Goal: Task Accomplishment & Management: Manage account settings

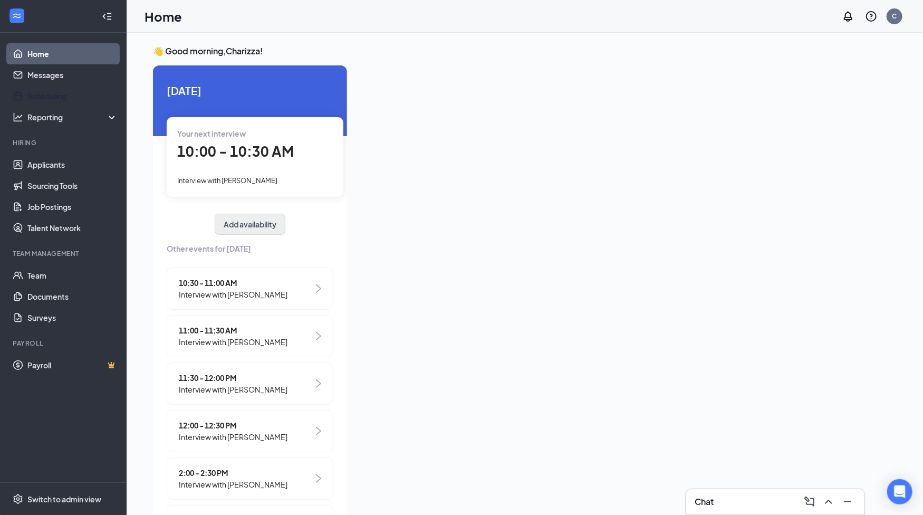
drag, startPoint x: 64, startPoint y: 93, endPoint x: 248, endPoint y: 222, distance: 224.6
click at [64, 93] on link "Scheduling" at bounding box center [72, 95] width 90 height 21
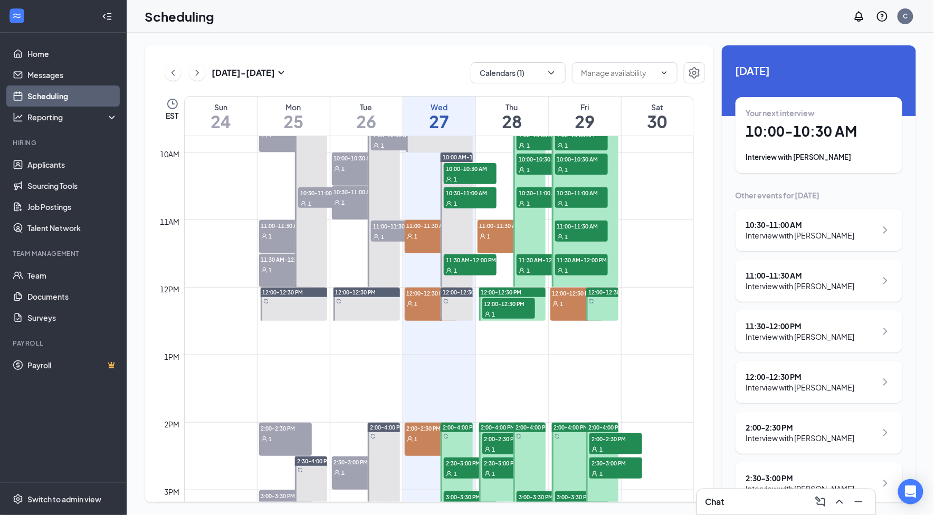
scroll to position [589, 0]
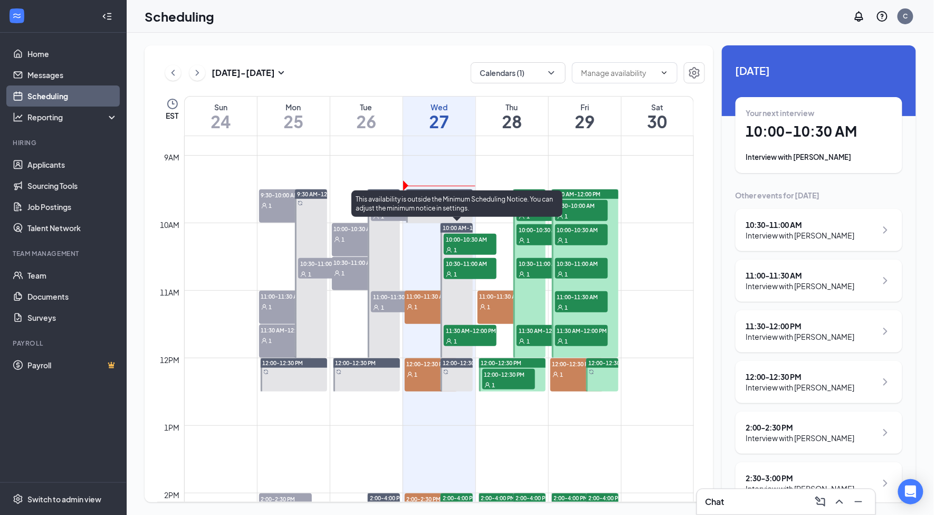
drag, startPoint x: 450, startPoint y: 241, endPoint x: 651, endPoint y: 208, distance: 203.6
click at [450, 241] on span "10:00-10:30 AM" at bounding box center [470, 239] width 53 height 11
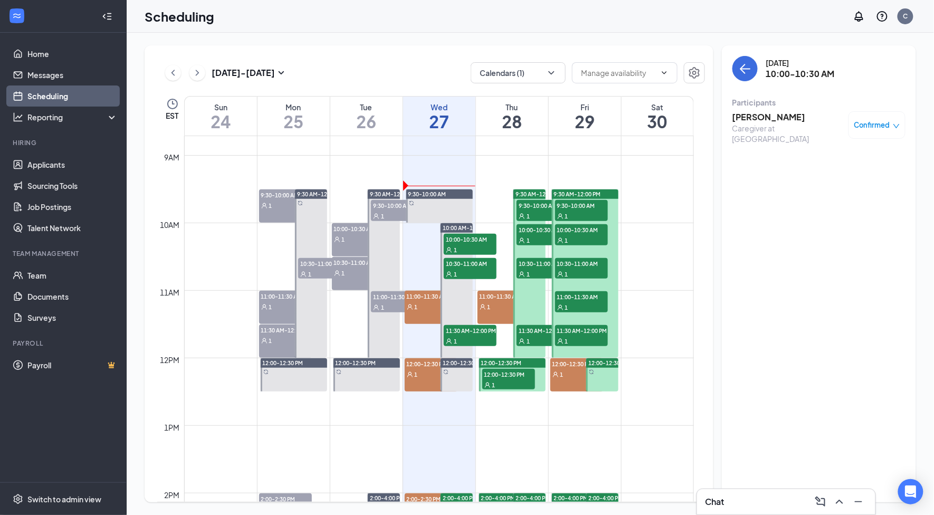
click at [796, 115] on h3 "[PERSON_NAME]" at bounding box center [787, 117] width 111 height 12
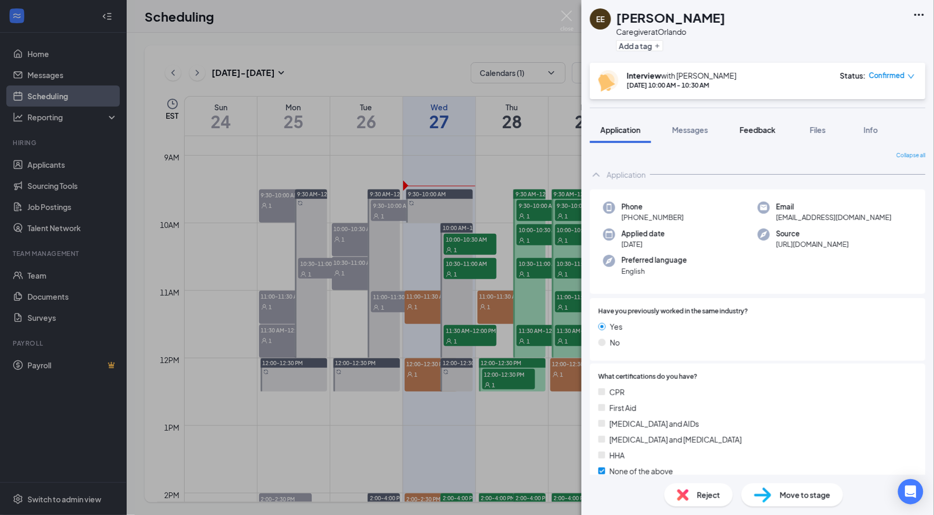
click at [771, 135] on button "Feedback" at bounding box center [757, 130] width 57 height 26
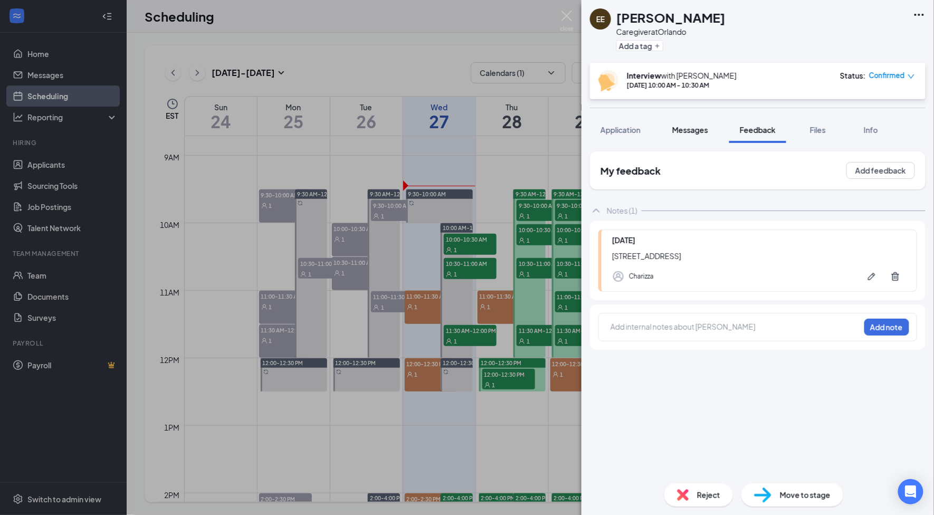
click at [701, 130] on span "Messages" at bounding box center [690, 129] width 36 height 9
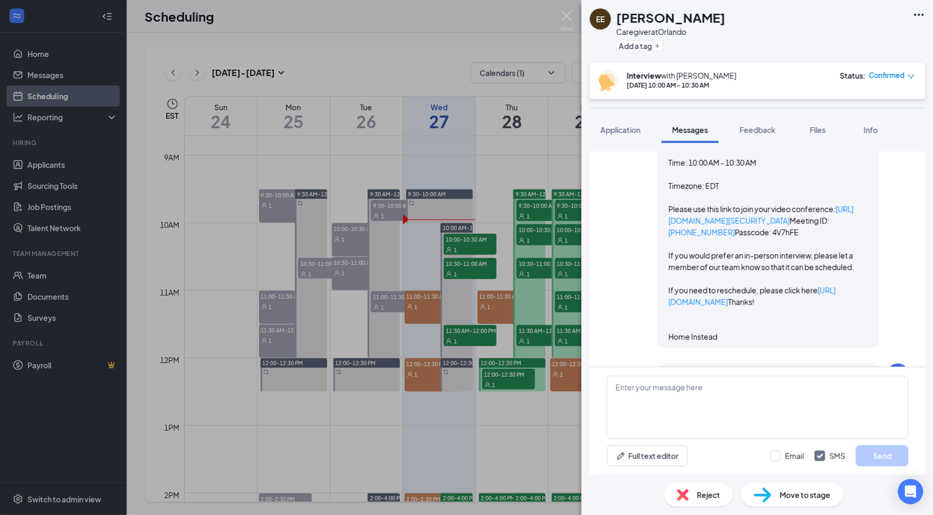
scroll to position [1117, 0]
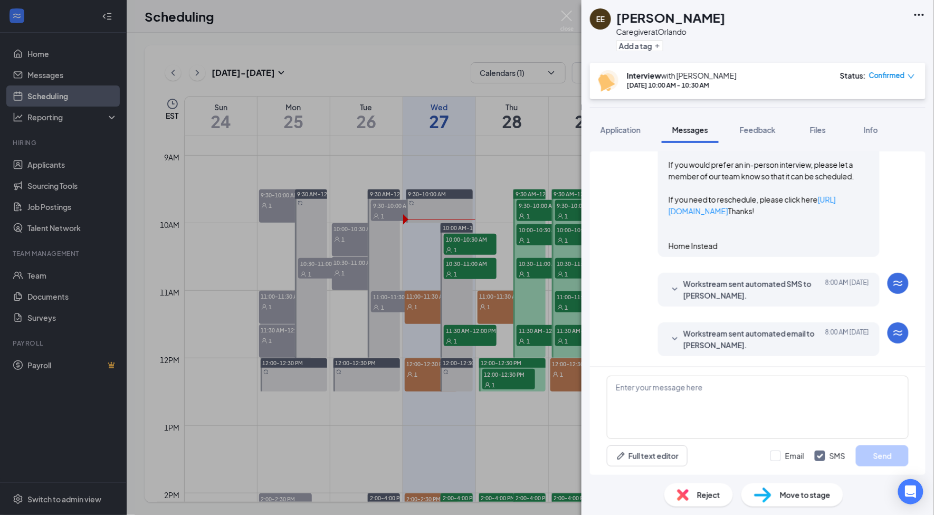
drag, startPoint x: 743, startPoint y: 199, endPoint x: 725, endPoint y: 223, distance: 29.7
click at [743, 134] on link "[URL][DOMAIN_NAME][SECURITY_DATA]" at bounding box center [760, 123] width 185 height 21
click at [758, 129] on span "Feedback" at bounding box center [757, 129] width 36 height 9
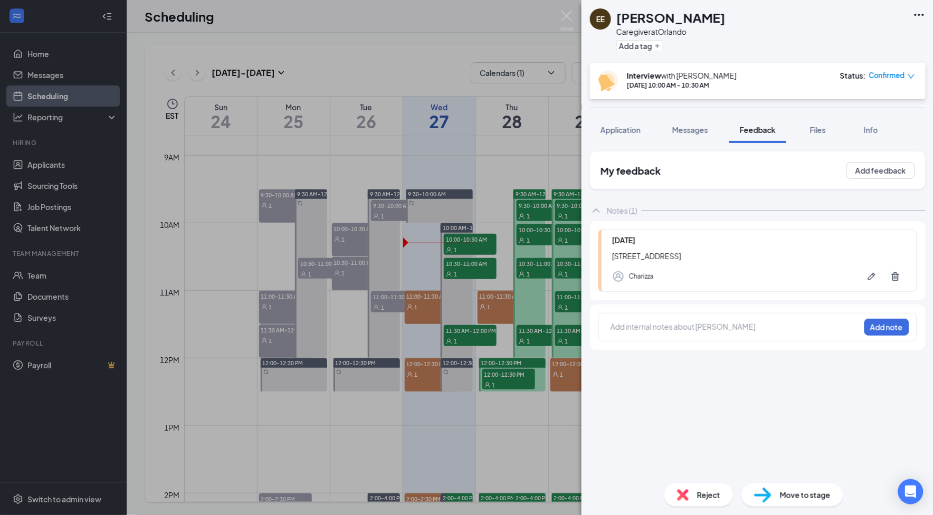
drag, startPoint x: 610, startPoint y: 256, endPoint x: 684, endPoint y: 262, distance: 74.6
click at [684, 262] on div "[DATE] [GEOGRAPHIC_DATA] Charizza" at bounding box center [757, 260] width 319 height 62
copy div "[STREET_ADDRESS]"
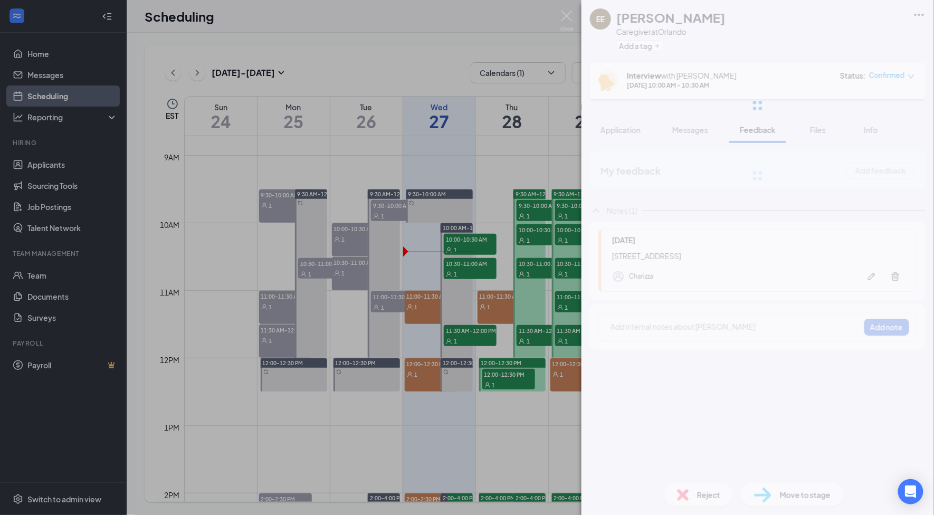
click at [628, 137] on div at bounding box center [757, 105] width 352 height 211
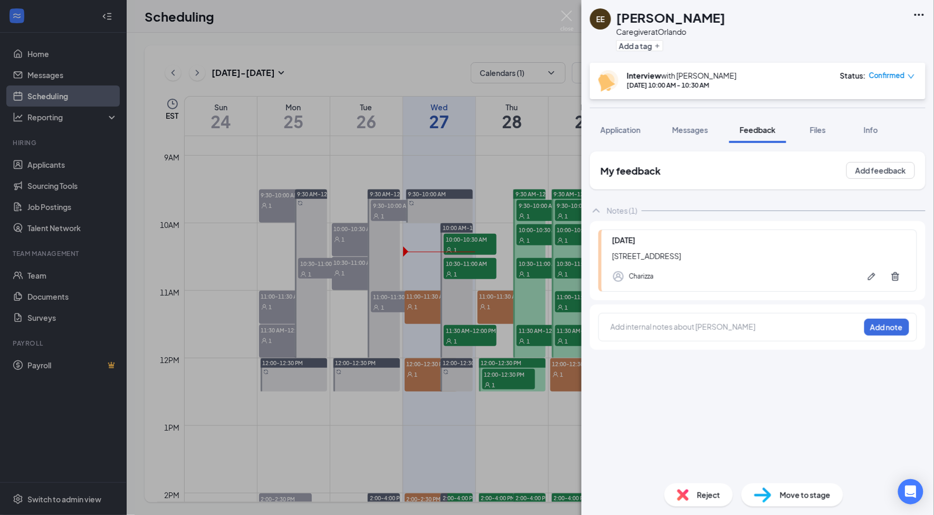
click at [626, 132] on span "Application" at bounding box center [620, 129] width 40 height 9
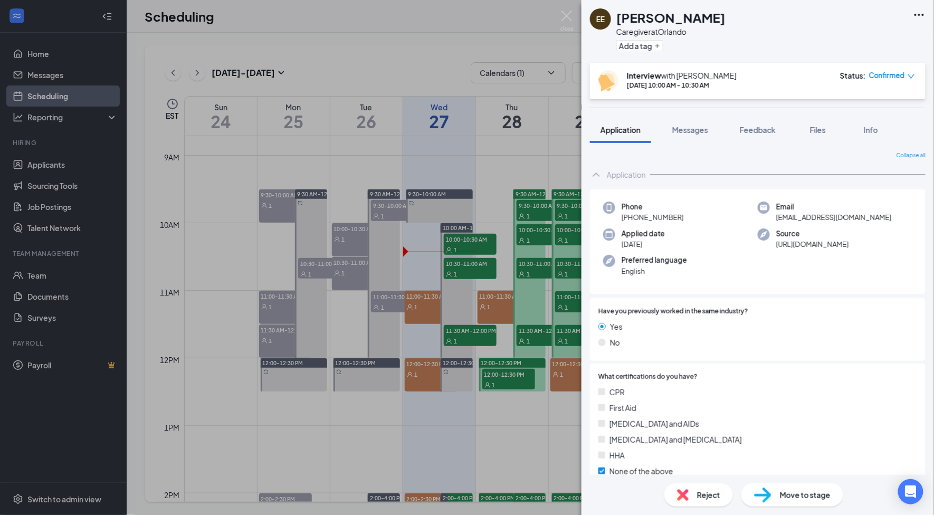
click at [652, 218] on span "[PHONE_NUMBER]" at bounding box center [652, 217] width 62 height 11
copy span "[PHONE_NUMBER]"
click at [830, 209] on span "Email" at bounding box center [834, 206] width 116 height 11
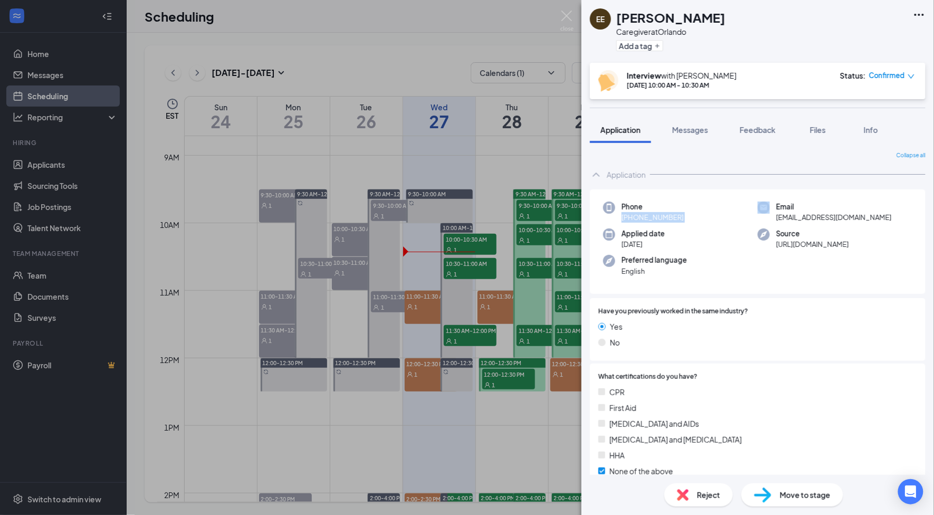
click at [830, 209] on span "Email" at bounding box center [834, 206] width 116 height 11
click at [830, 219] on span "[EMAIL_ADDRESS][DOMAIN_NAME]" at bounding box center [834, 217] width 116 height 11
drag, startPoint x: 830, startPoint y: 219, endPoint x: 839, endPoint y: 208, distance: 15.0
click at [832, 219] on span "[EMAIL_ADDRESS][DOMAIN_NAME]" at bounding box center [834, 217] width 116 height 11
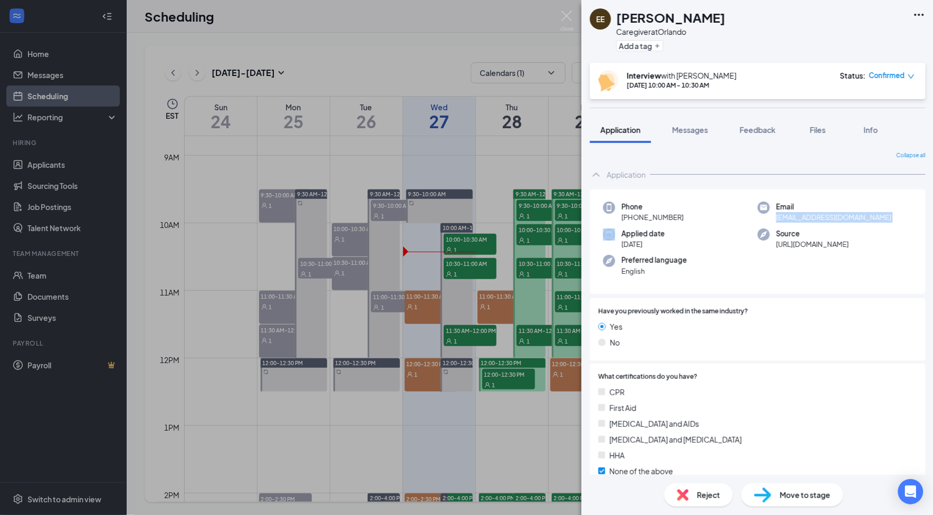
copy span "[EMAIL_ADDRESS][DOMAIN_NAME]"
click at [760, 128] on span "Feedback" at bounding box center [757, 129] width 36 height 9
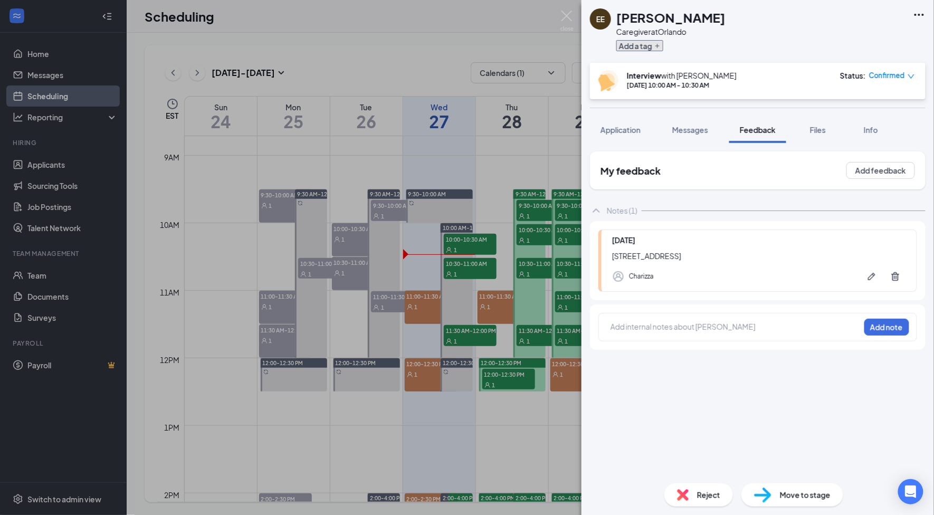
click at [655, 45] on icon "Plus" at bounding box center [657, 46] width 6 height 6
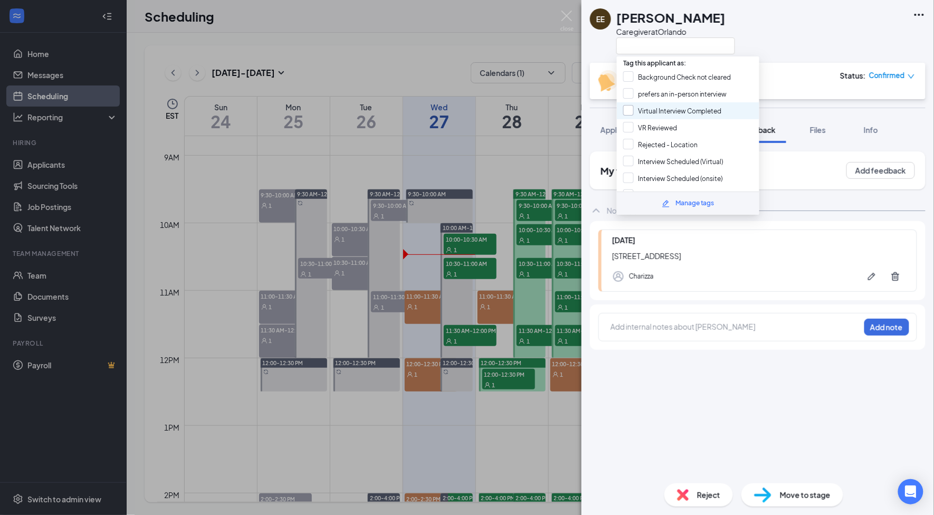
click at [690, 105] on input "Virtual Interview Completed" at bounding box center [672, 111] width 99 height 12
checkbox input "true"
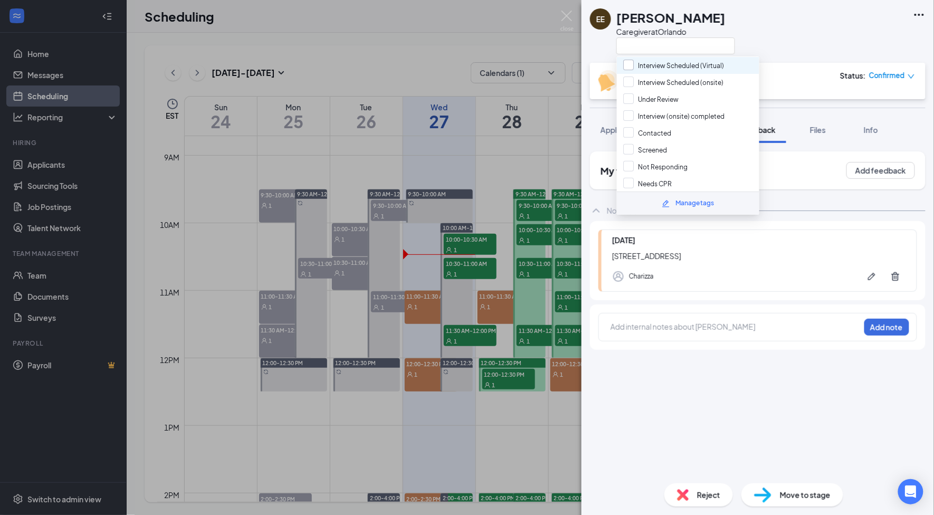
scroll to position [140, 0]
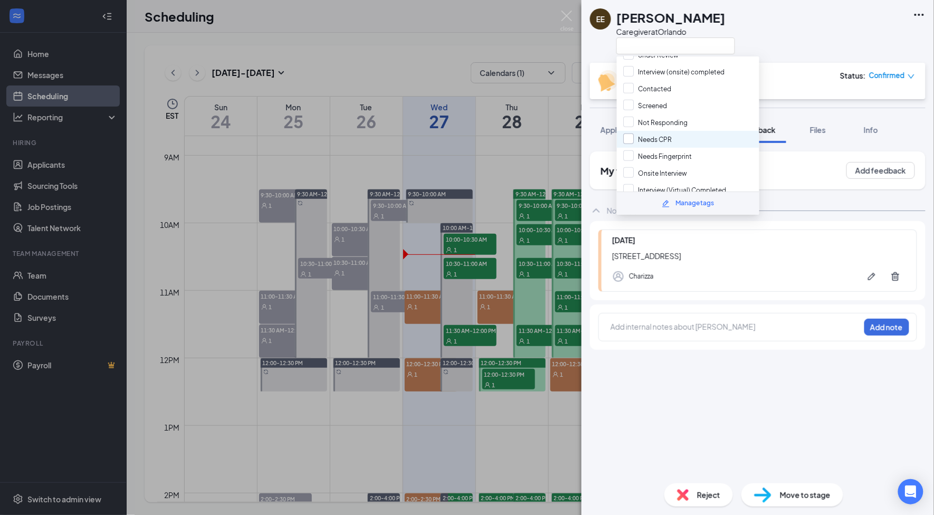
click at [630, 133] on input "Needs CPR" at bounding box center [647, 139] width 49 height 12
checkbox input "true"
click at [631, 150] on input "Needs Fingerprint" at bounding box center [657, 156] width 69 height 12
checkbox input "true"
click at [837, 43] on div "EE [PERSON_NAME] Caregiver at [GEOGRAPHIC_DATA]" at bounding box center [757, 31] width 352 height 63
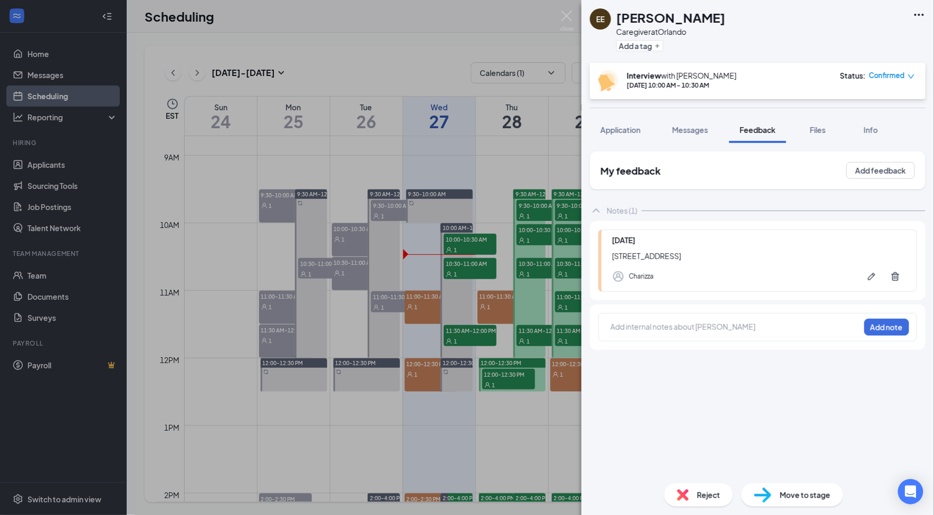
click at [638, 332] on div at bounding box center [734, 328] width 249 height 15
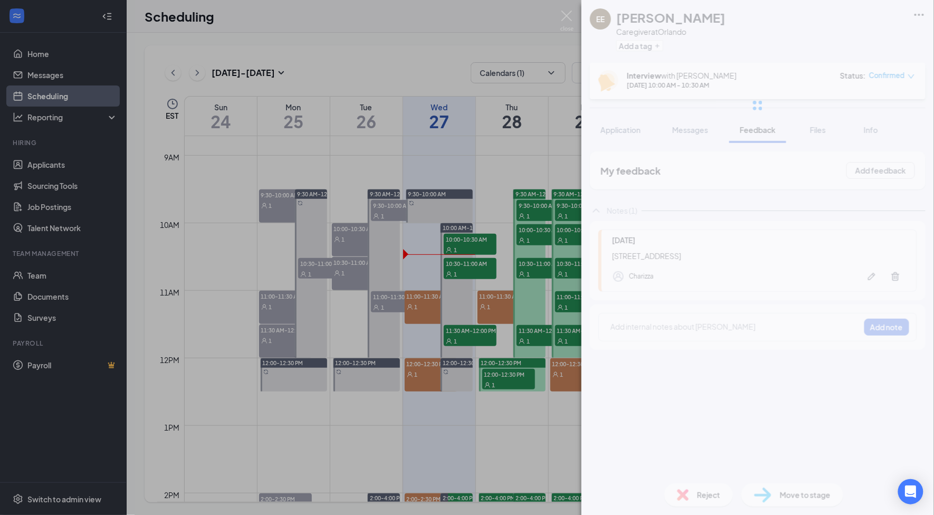
click at [629, 338] on div "EE [PERSON_NAME] Caregiver at [GEOGRAPHIC_DATA] Add a tag Interview with [PERSO…" at bounding box center [757, 257] width 352 height 515
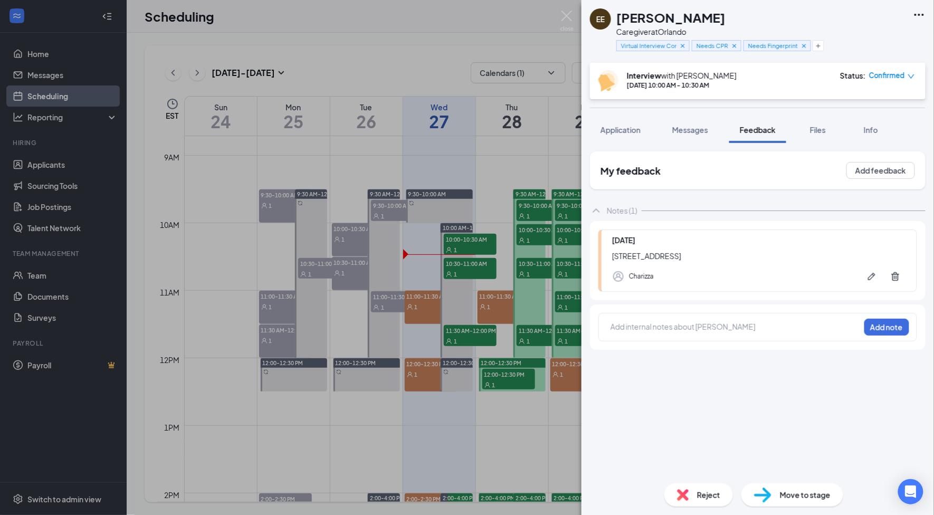
click at [626, 332] on div at bounding box center [735, 326] width 248 height 11
click at [820, 43] on icon "Plus" at bounding box center [818, 46] width 6 height 6
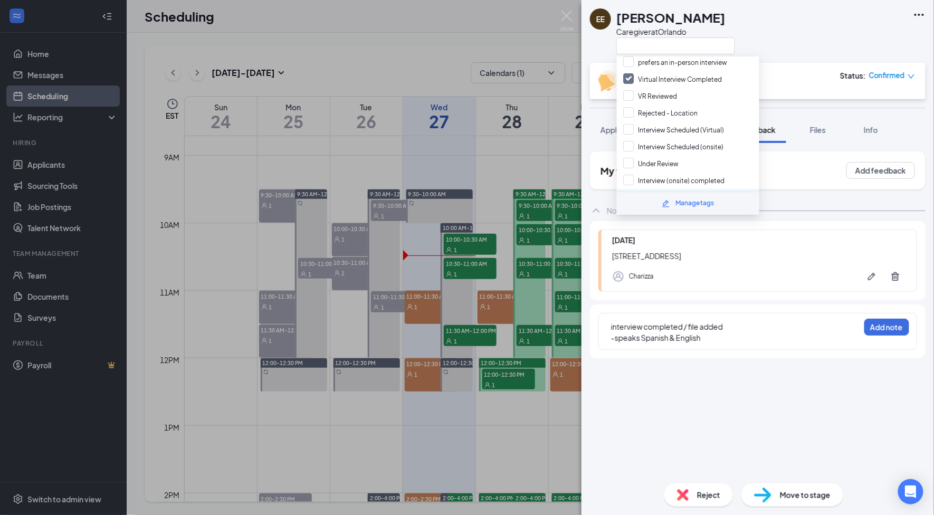
scroll to position [0, 0]
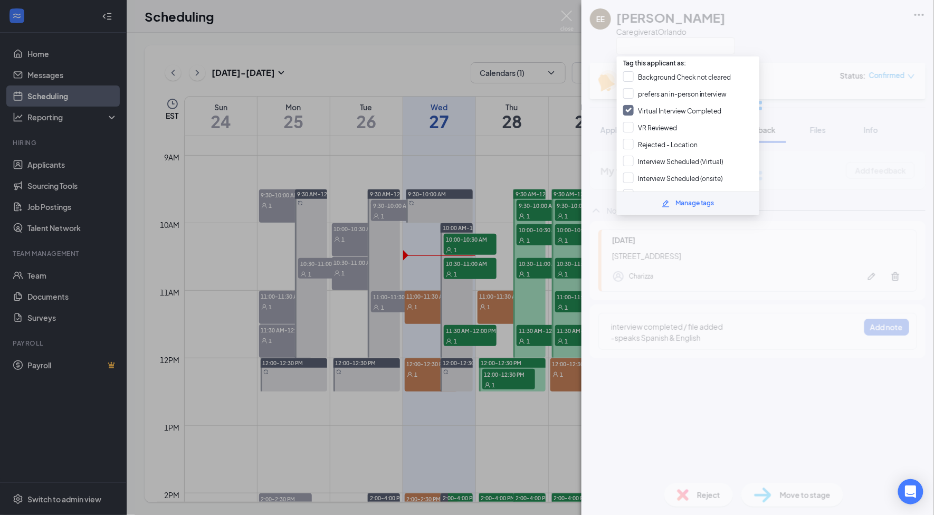
click at [653, 41] on div at bounding box center [757, 105] width 352 height 211
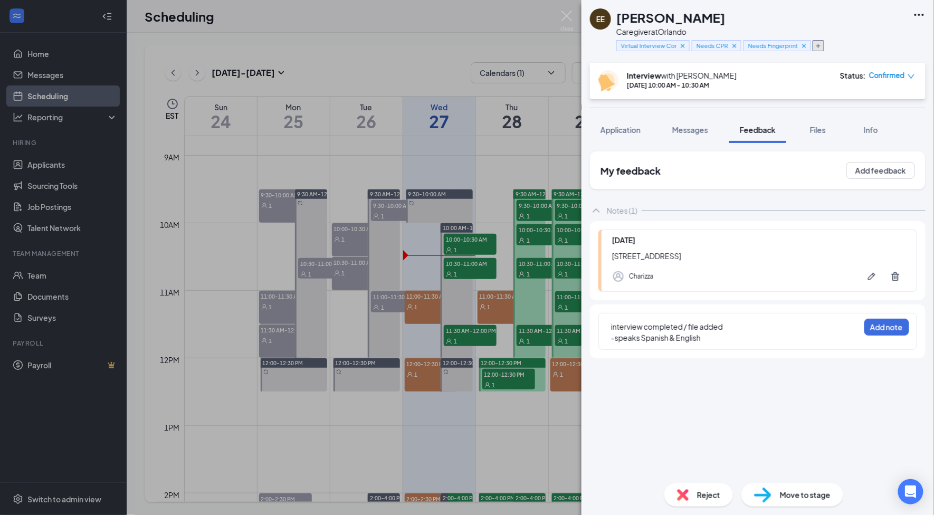
click at [816, 45] on icon "Plus" at bounding box center [818, 46] width 4 height 4
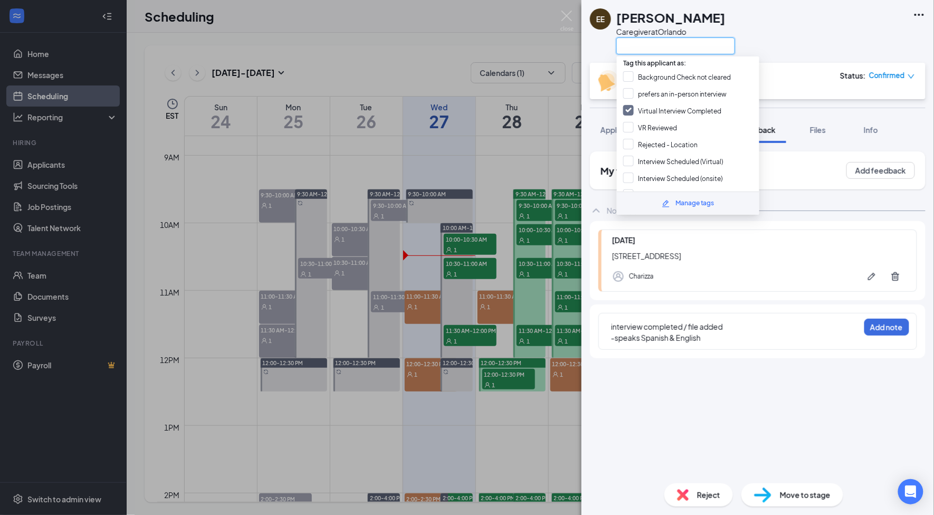
click at [638, 45] on input "text" at bounding box center [675, 45] width 119 height 17
paste input "bilingual"
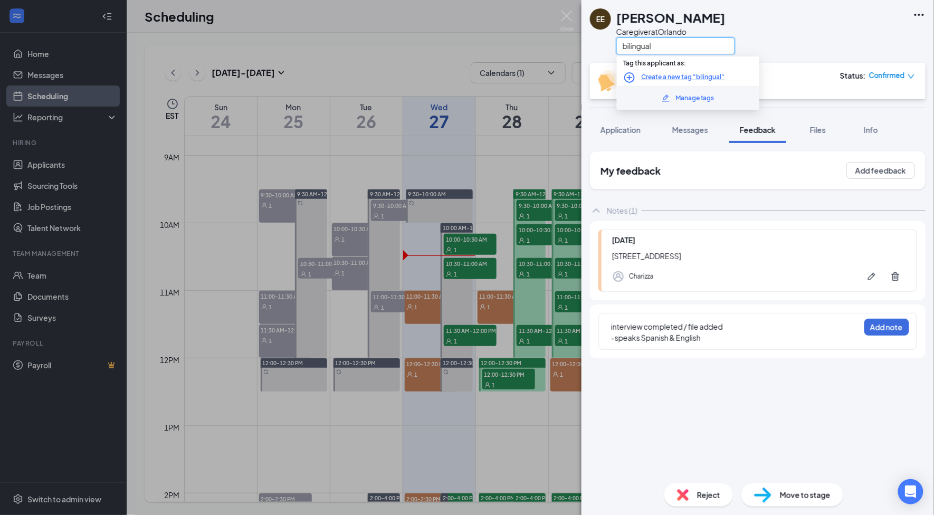
click at [625, 45] on input "bilingual" at bounding box center [675, 45] width 119 height 17
type input "Bilingual"
click at [676, 73] on link "Create a new tag "Bilingual"" at bounding box center [683, 77] width 84 height 10
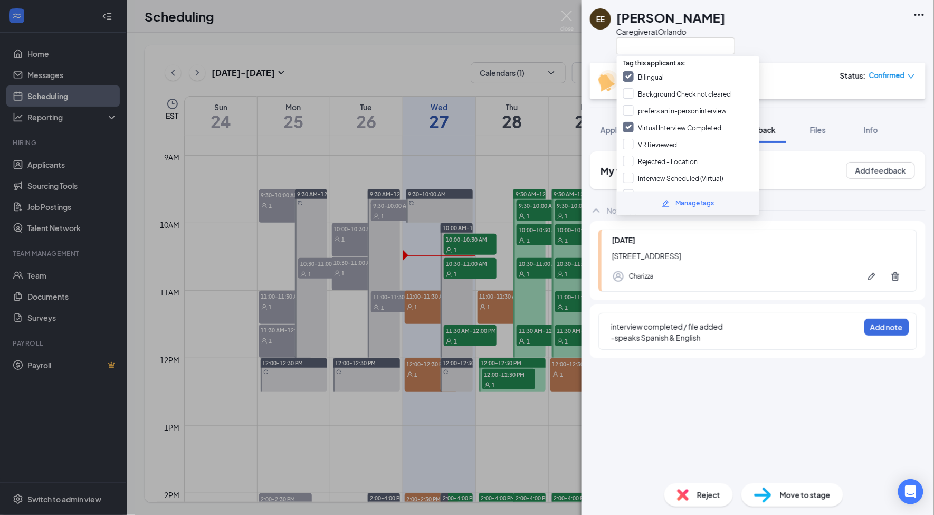
click at [818, 33] on div "EE [PERSON_NAME] Caregiver at [GEOGRAPHIC_DATA]" at bounding box center [757, 31] width 352 height 63
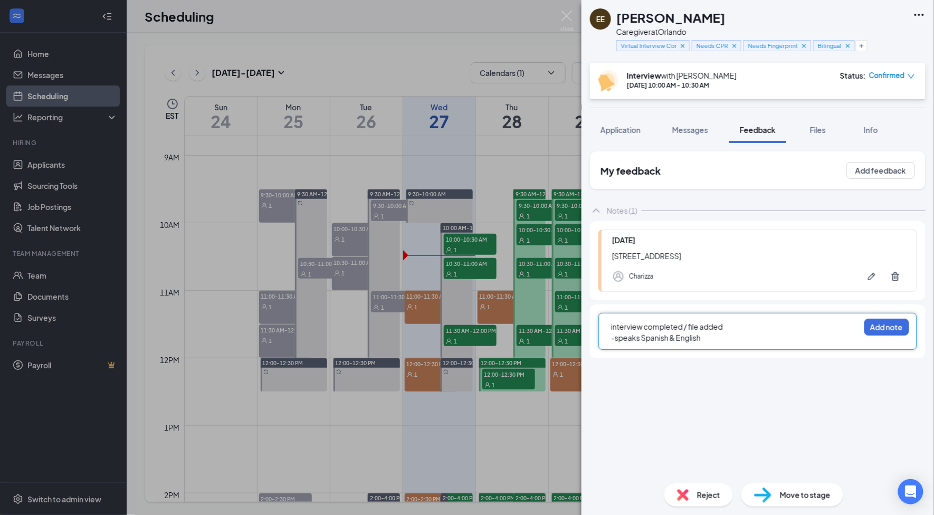
click at [710, 343] on div "-speaks Spanish & English" at bounding box center [735, 337] width 248 height 11
click at [874, 335] on button "Add note" at bounding box center [886, 327] width 45 height 17
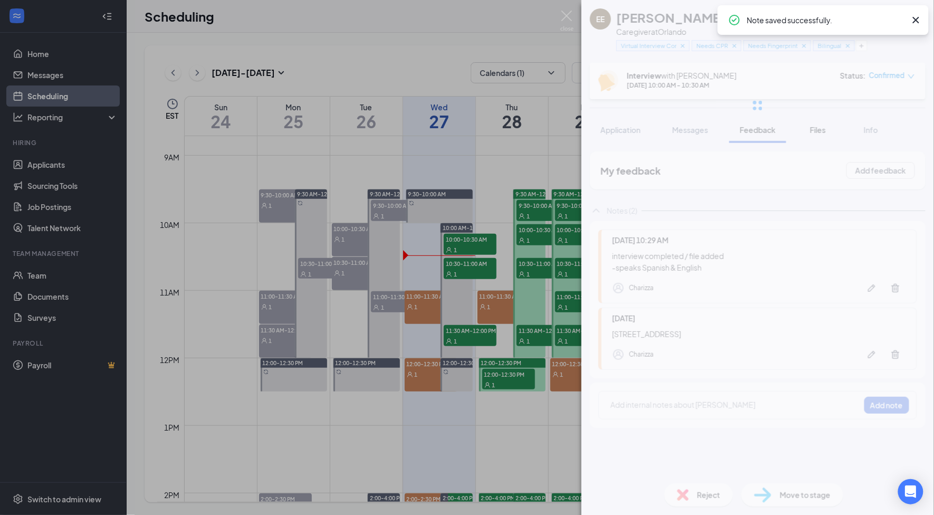
click at [813, 131] on span "Files" at bounding box center [818, 129] width 16 height 9
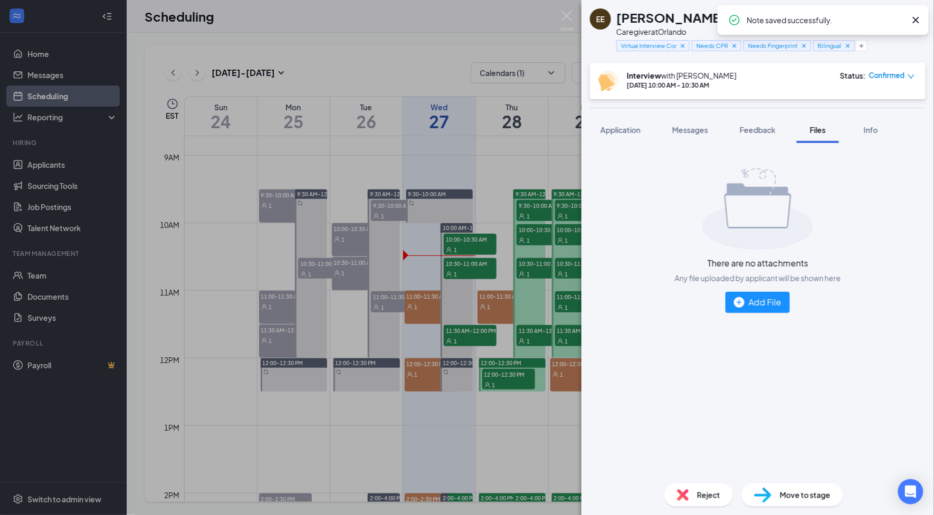
click at [657, 20] on h1 "[PERSON_NAME]" at bounding box center [670, 17] width 109 height 18
copy h1 "[PERSON_NAME]"
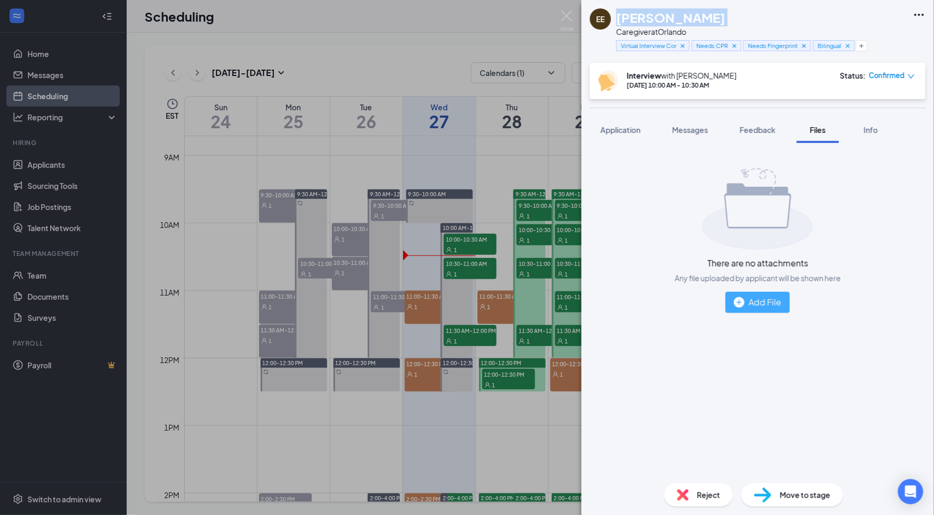
click at [735, 301] on img "button" at bounding box center [739, 302] width 11 height 11
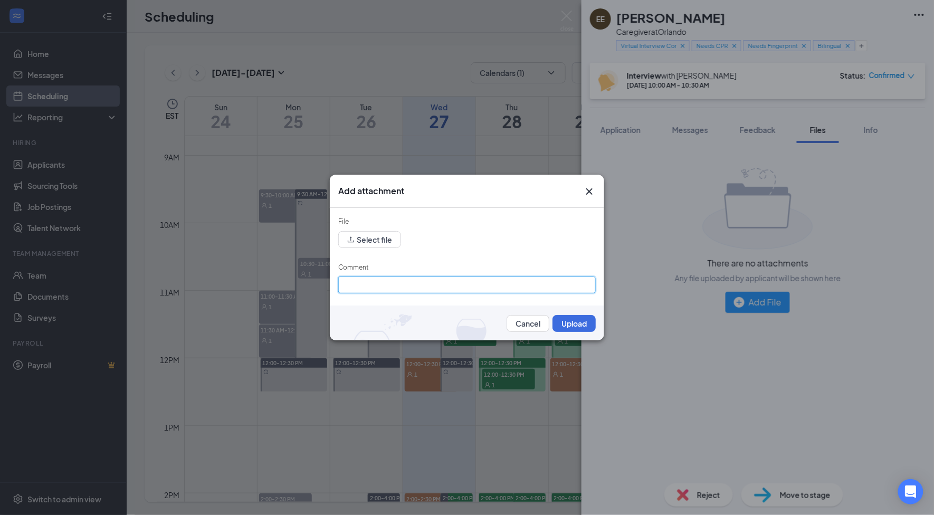
drag, startPoint x: 477, startPoint y: 287, endPoint x: 451, endPoint y: 284, distance: 25.5
click at [477, 287] on input "Comment" at bounding box center [466, 284] width 257 height 17
paste input "[PERSON_NAME]"
type input "[PERSON_NAME]"
click at [381, 242] on button "Select file" at bounding box center [369, 239] width 63 height 17
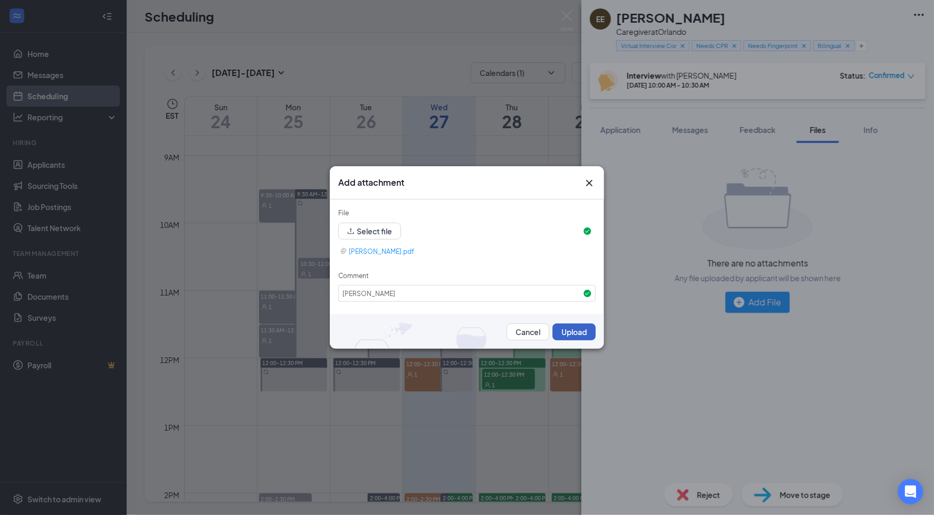
click at [571, 333] on button "Upload" at bounding box center [573, 331] width 43 height 17
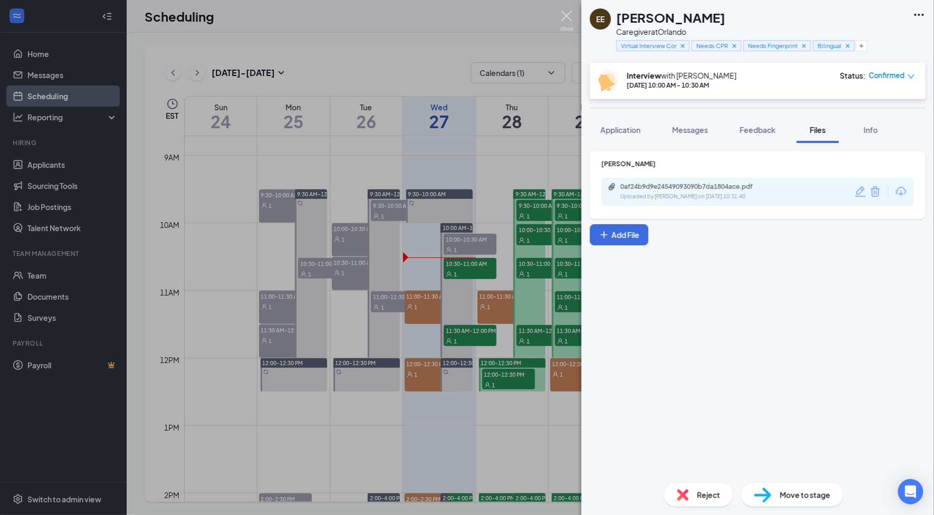
click at [568, 17] on img at bounding box center [566, 21] width 13 height 21
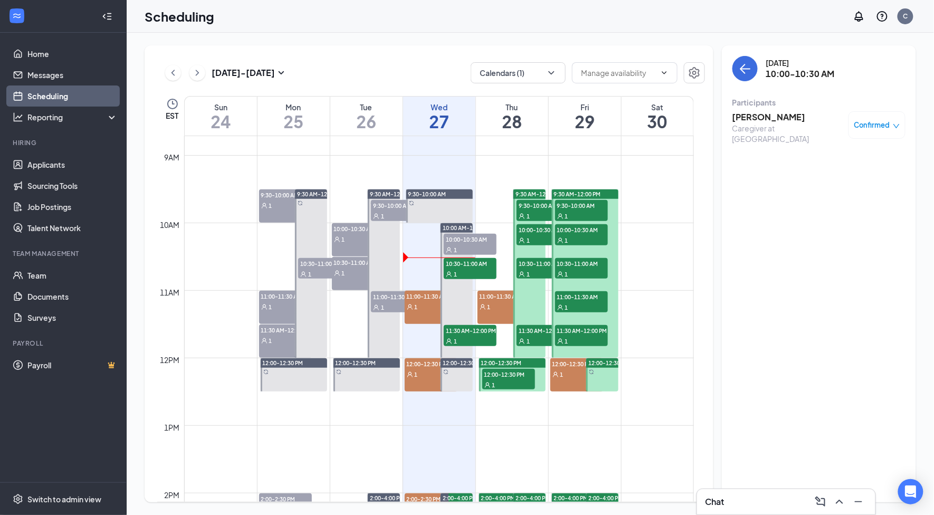
drag, startPoint x: 412, startPoint y: 299, endPoint x: 696, endPoint y: 168, distance: 312.0
click at [416, 299] on span "11:00-11:30 AM" at bounding box center [431, 296] width 53 height 11
click at [757, 121] on h3 "[PERSON_NAME]" at bounding box center [787, 117] width 111 height 12
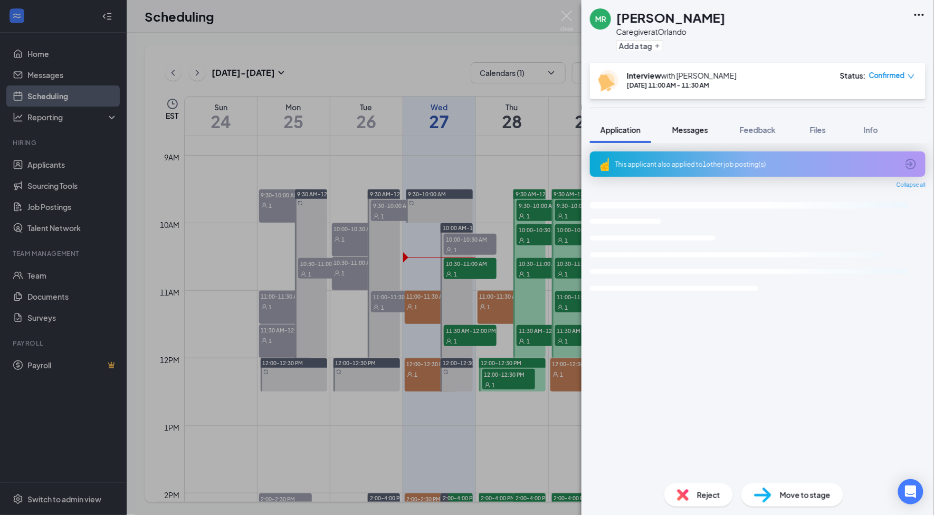
click at [700, 131] on span "Messages" at bounding box center [690, 129] width 36 height 9
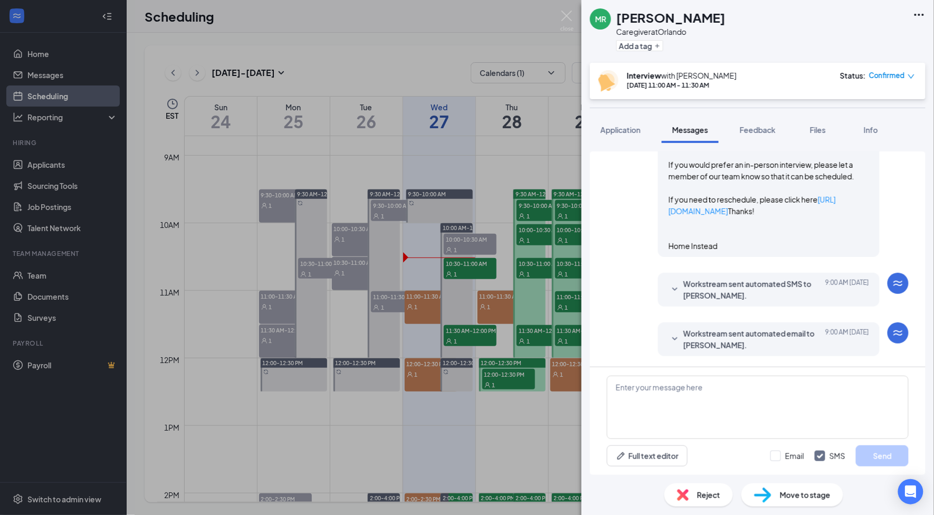
scroll to position [861, 0]
click at [755, 194] on div "Hi [PERSON_NAME], This is a friendly reminder. Your meeting with Home Instead f…" at bounding box center [768, 123] width 200 height 255
click at [681, 134] on link "[URL][DOMAIN_NAME][SECURITY_DATA]" at bounding box center [760, 123] width 185 height 21
click at [761, 136] on button "Feedback" at bounding box center [757, 130] width 57 height 26
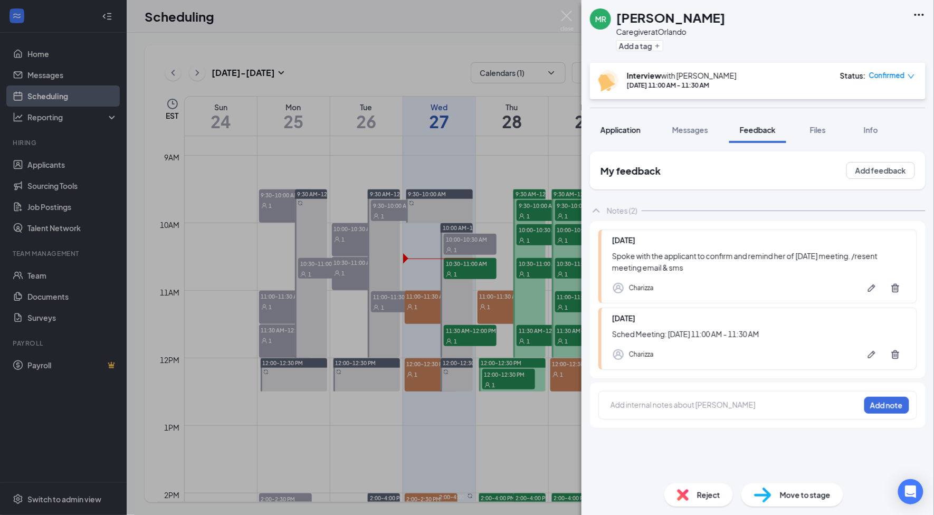
click at [636, 131] on span "Application" at bounding box center [620, 129] width 40 height 9
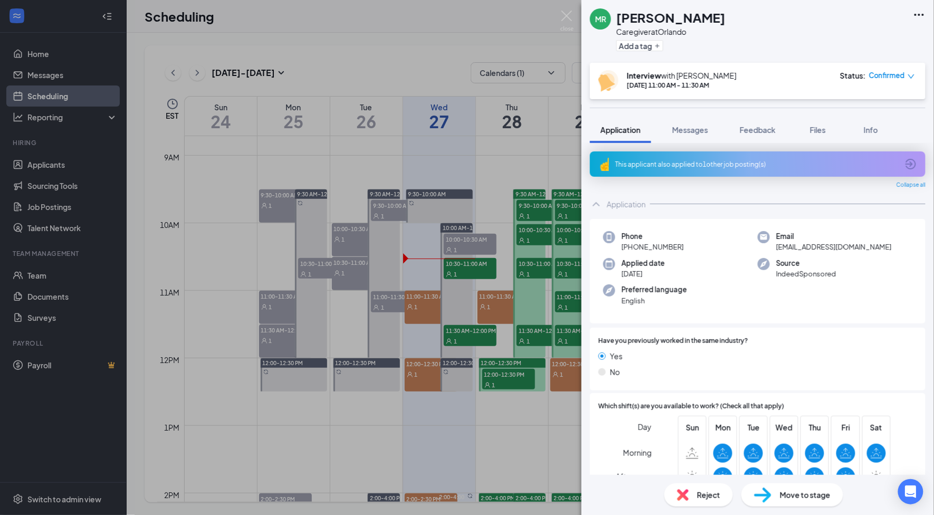
click at [679, 247] on span "[PHONE_NUMBER]" at bounding box center [652, 247] width 62 height 11
copy span "[PHONE_NUMBER]"
click at [572, 16] on img at bounding box center [566, 21] width 13 height 21
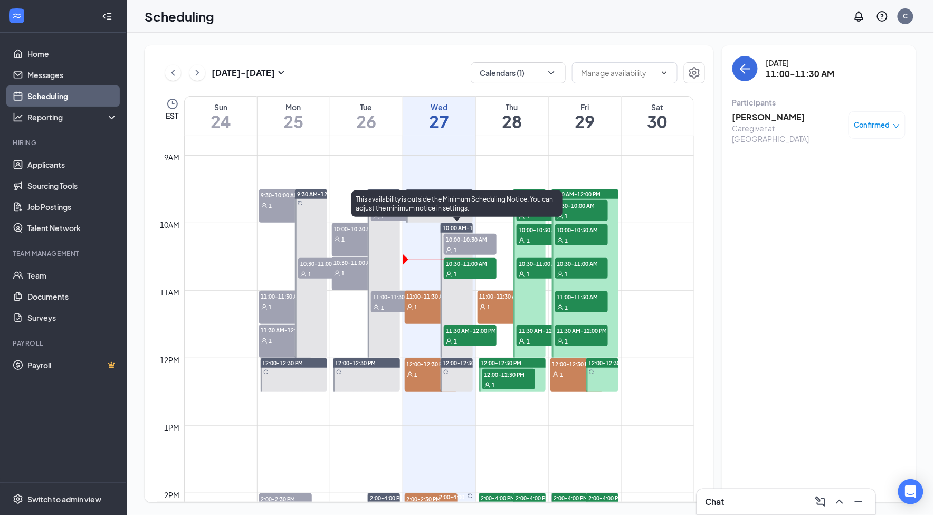
click at [463, 268] on div "1" at bounding box center [470, 273] width 53 height 11
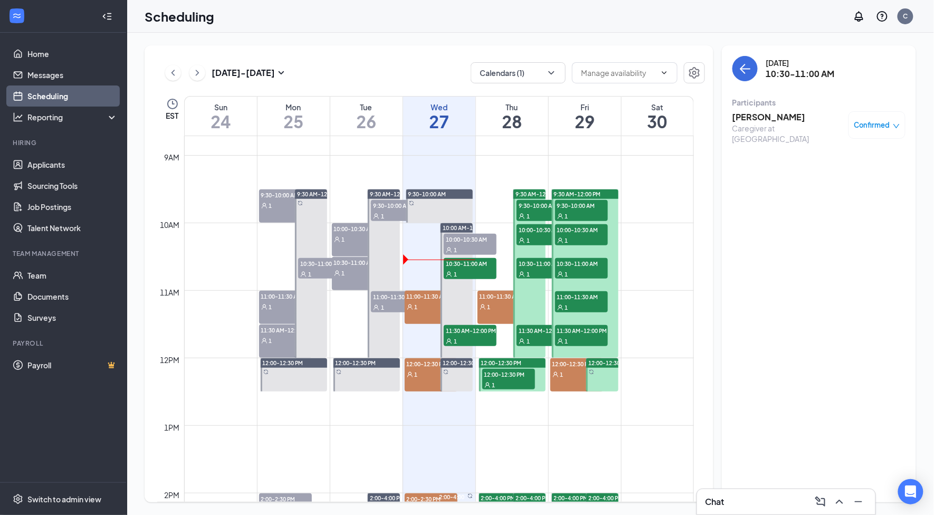
drag, startPoint x: 431, startPoint y: 302, endPoint x: 440, endPoint y: 303, distance: 9.0
click at [432, 302] on div "1" at bounding box center [431, 306] width 53 height 11
click at [760, 121] on h3 "[PERSON_NAME]" at bounding box center [787, 117] width 111 height 12
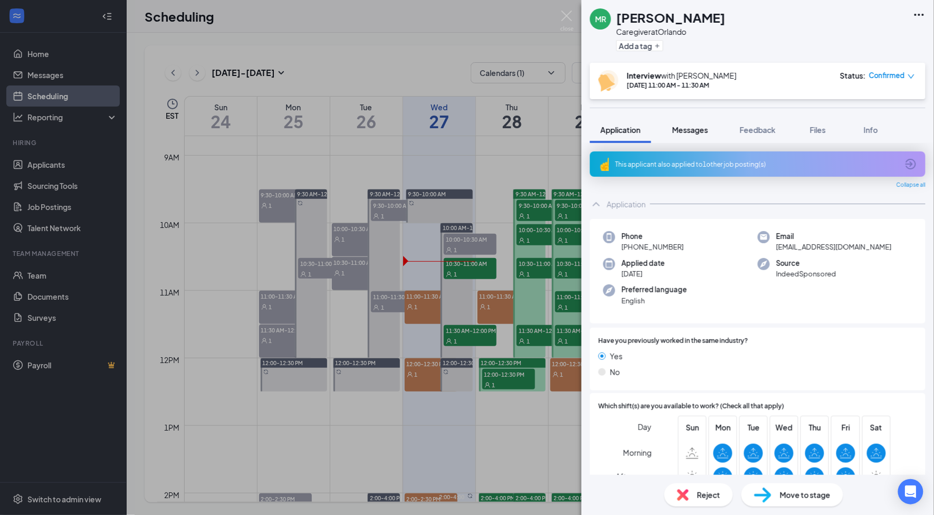
click at [677, 125] on span "Messages" at bounding box center [690, 129] width 36 height 9
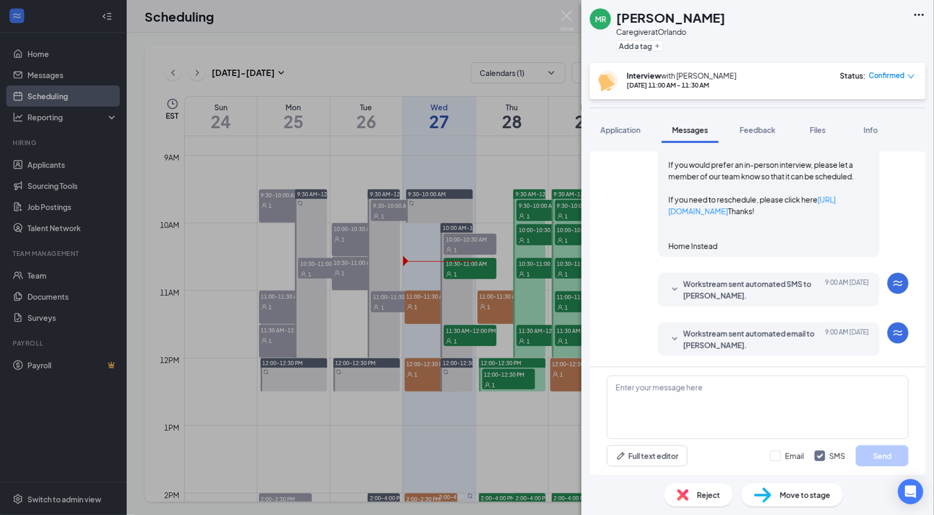
scroll to position [931, 0]
drag, startPoint x: 658, startPoint y: 260, endPoint x: 761, endPoint y: 323, distance: 120.3
click at [761, 257] on div "Charizza sent SMS to [PERSON_NAME]. [DATE] Hi [PERSON_NAME], This is a friendly…" at bounding box center [769, 114] width 222 height 285
copy span "Hi [PERSON_NAME], This is a friendly reminder. Your meeting with Home Instead f…"
drag, startPoint x: 761, startPoint y: 323, endPoint x: 729, endPoint y: 414, distance: 96.1
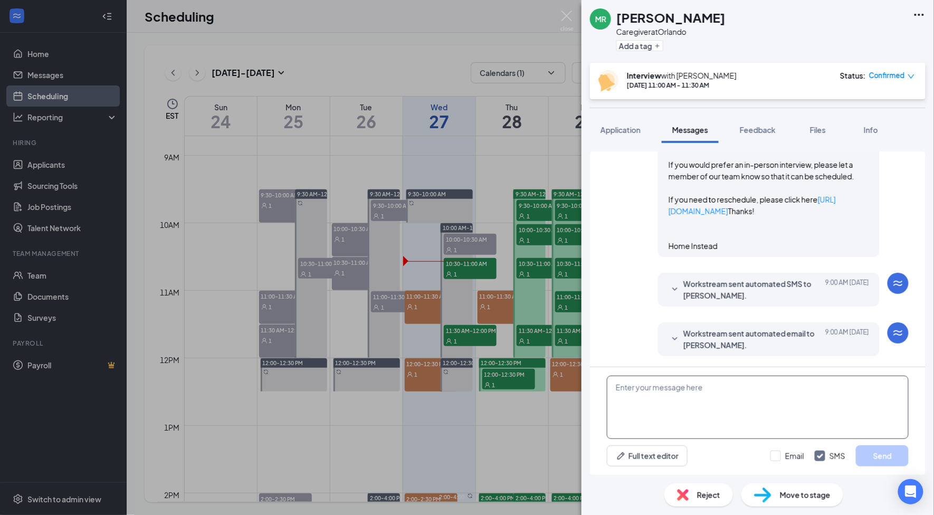
click at [729, 414] on textarea at bounding box center [758, 407] width 302 height 63
paste textarea "Hi [PERSON_NAME], This is a friendly reminder. Your meeting with Home Instead f…"
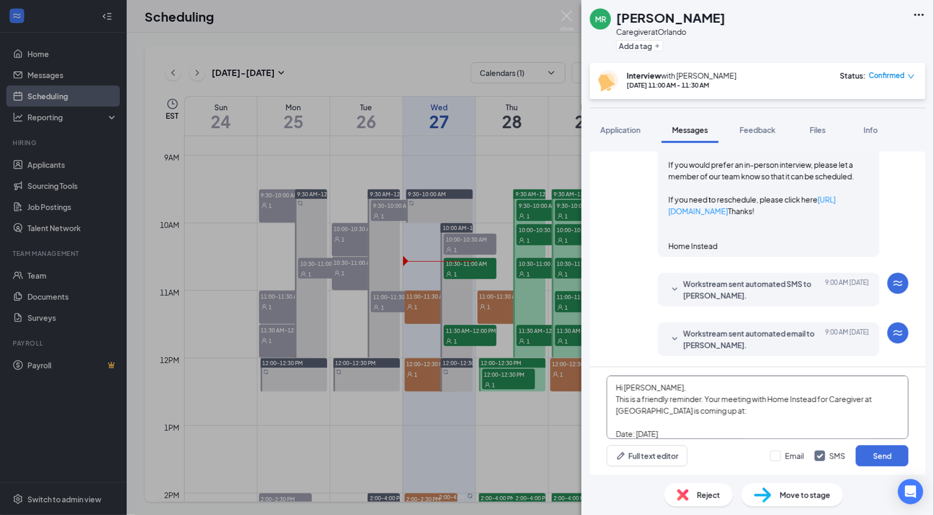
scroll to position [278, 0]
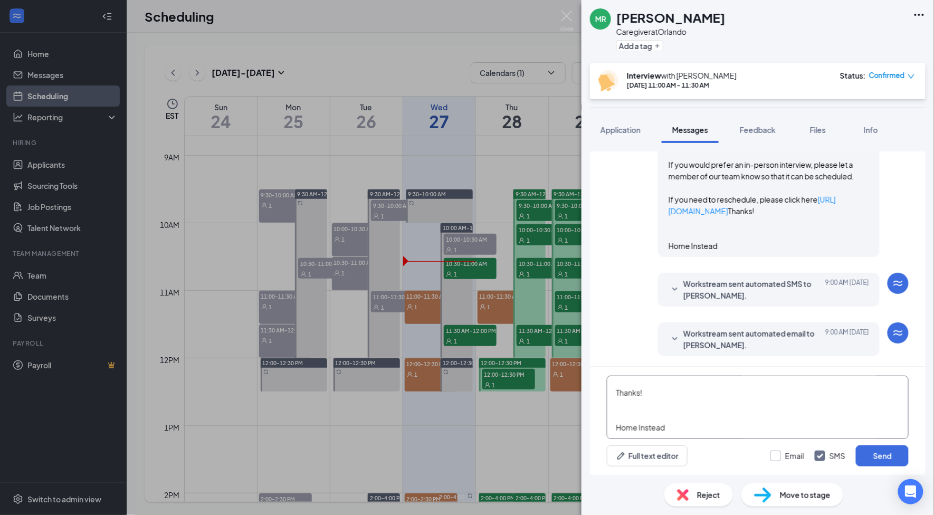
type textarea "Hi [PERSON_NAME], This is a friendly reminder. Your meeting with Home Instead f…"
drag, startPoint x: 781, startPoint y: 452, endPoint x: 794, endPoint y: 456, distance: 13.8
click at [782, 453] on input "Email" at bounding box center [787, 455] width 34 height 11
checkbox input "true"
drag, startPoint x: 870, startPoint y: 459, endPoint x: 857, endPoint y: 337, distance: 123.1
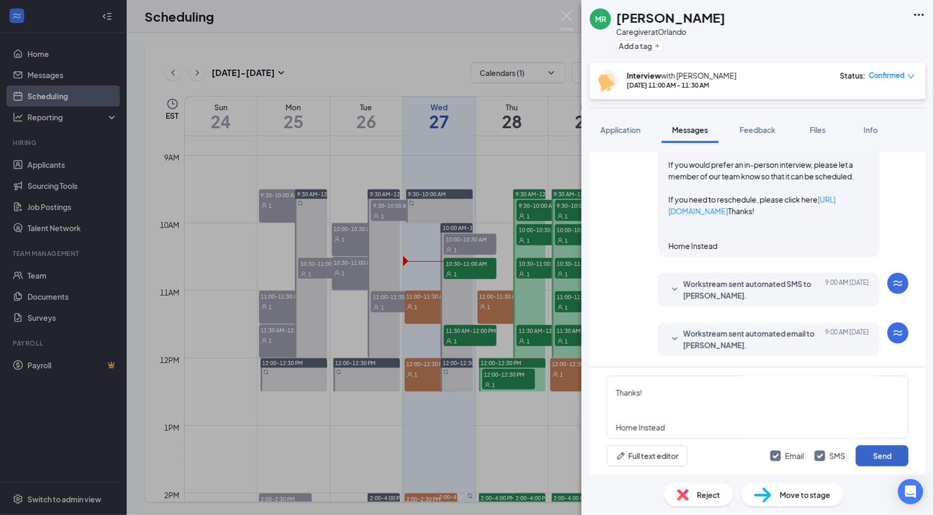
click at [872, 459] on button "Send" at bounding box center [881, 455] width 53 height 21
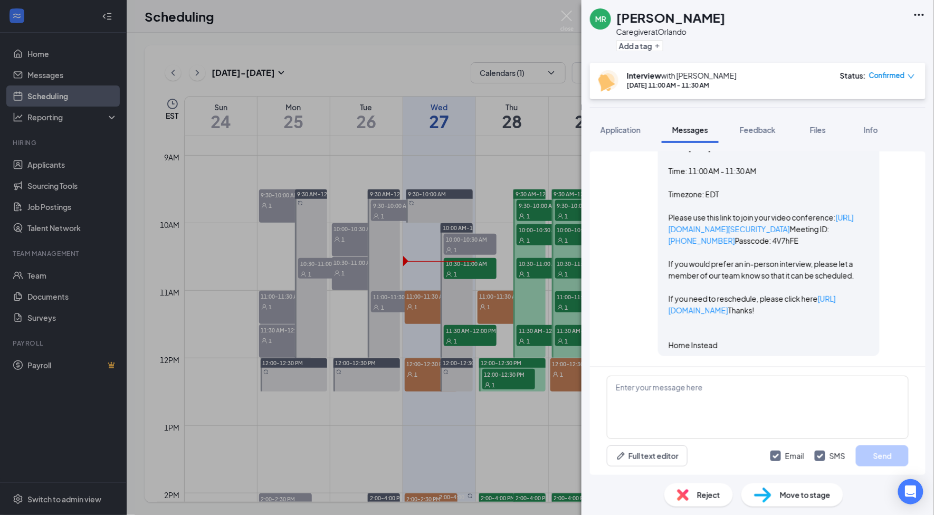
scroll to position [1789, 0]
click at [569, 13] on img at bounding box center [566, 21] width 13 height 21
click at [454, 267] on span "10:30-11:00 AM" at bounding box center [470, 263] width 53 height 11
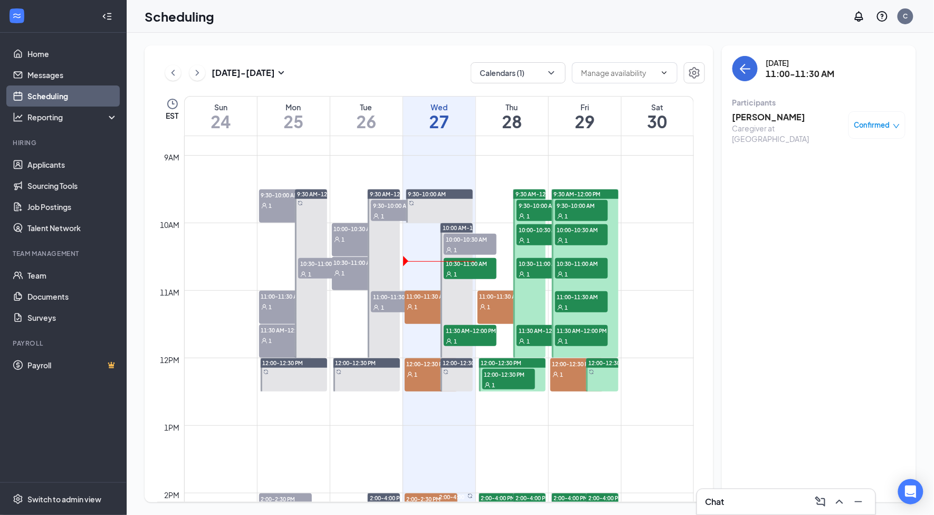
click at [454, 267] on span "10:30-11:00 AM" at bounding box center [470, 263] width 53 height 11
drag, startPoint x: 765, startPoint y: 117, endPoint x: 2, endPoint y: 41, distance: 767.0
click at [766, 117] on h3 "[PERSON_NAME]" at bounding box center [787, 117] width 111 height 12
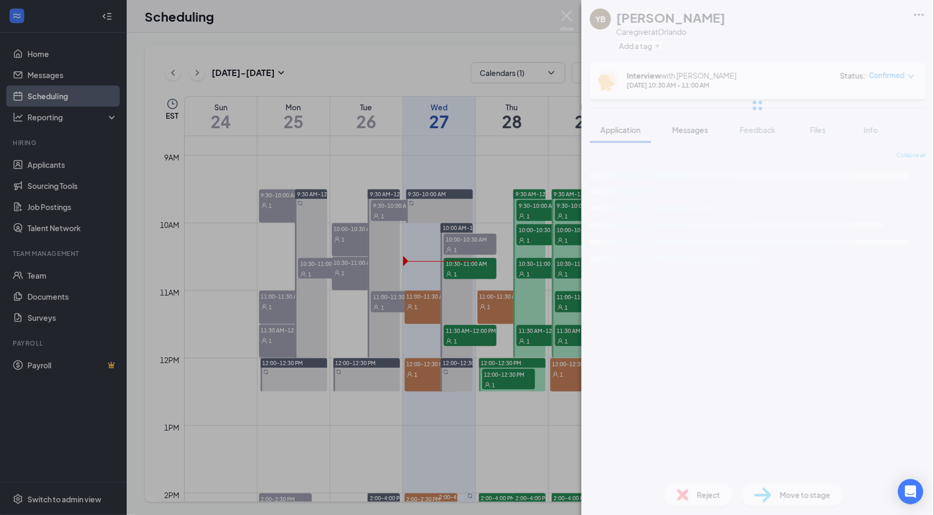
click at [699, 130] on span "Messages" at bounding box center [690, 129] width 36 height 9
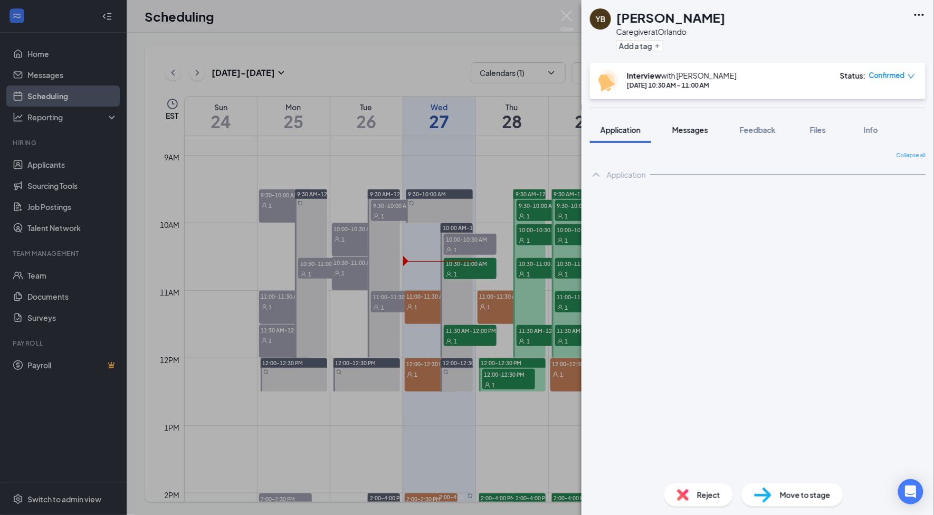
click at [695, 131] on span "Messages" at bounding box center [690, 129] width 36 height 9
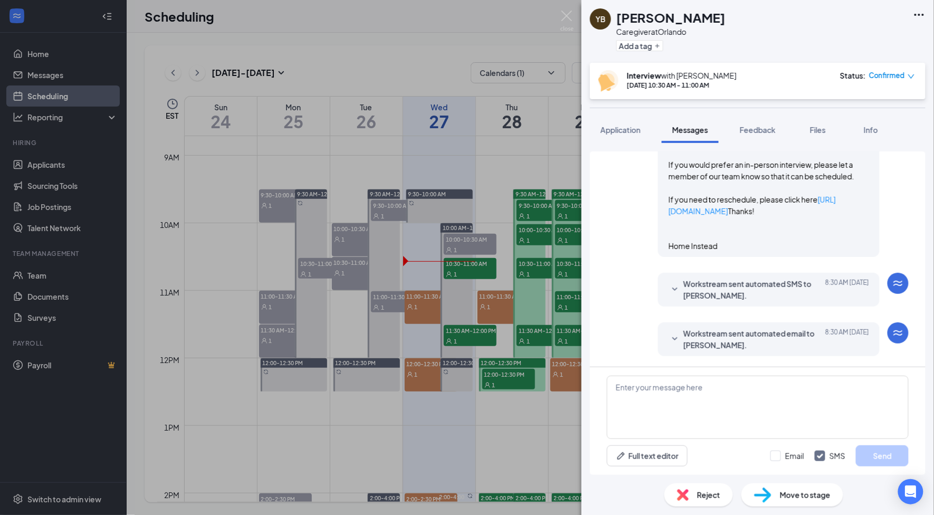
scroll to position [861, 0]
click at [733, 134] on link "[URL][DOMAIN_NAME][SECURITY_DATA]" at bounding box center [760, 123] width 185 height 21
drag, startPoint x: 754, startPoint y: 122, endPoint x: 849, endPoint y: 294, distance: 195.9
click at [754, 122] on button "Feedback" at bounding box center [757, 130] width 57 height 26
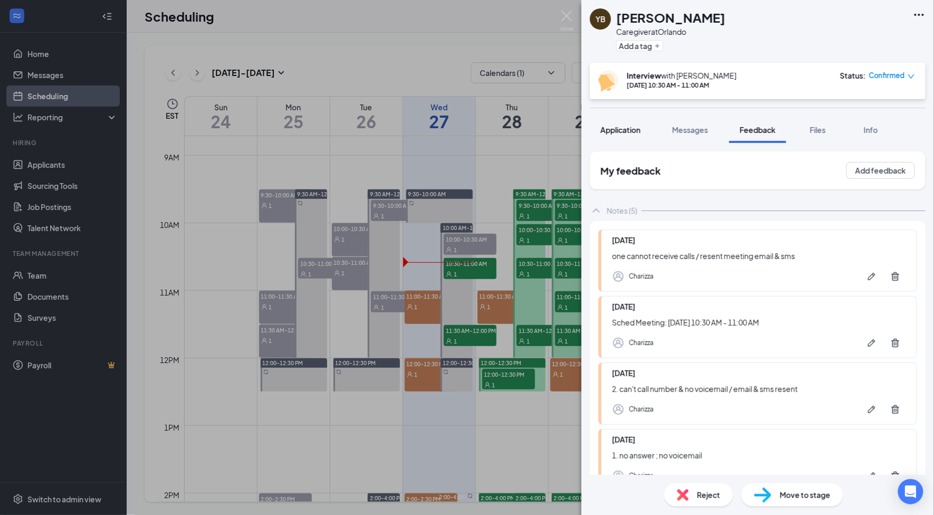
click at [613, 135] on button "Application" at bounding box center [620, 130] width 61 height 26
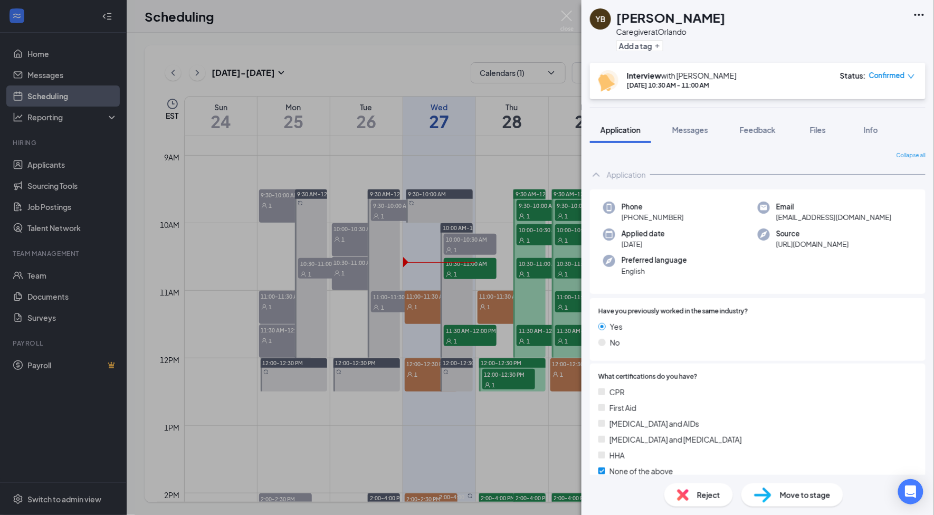
click at [656, 215] on span "[PHONE_NUMBER]" at bounding box center [652, 217] width 62 height 11
click at [659, 217] on span "[PHONE_NUMBER]" at bounding box center [652, 217] width 62 height 11
click at [660, 217] on span "[PHONE_NUMBER]" at bounding box center [652, 217] width 62 height 11
copy span "600"
click at [674, 219] on span "[PHONE_NUMBER]" at bounding box center [652, 217] width 62 height 11
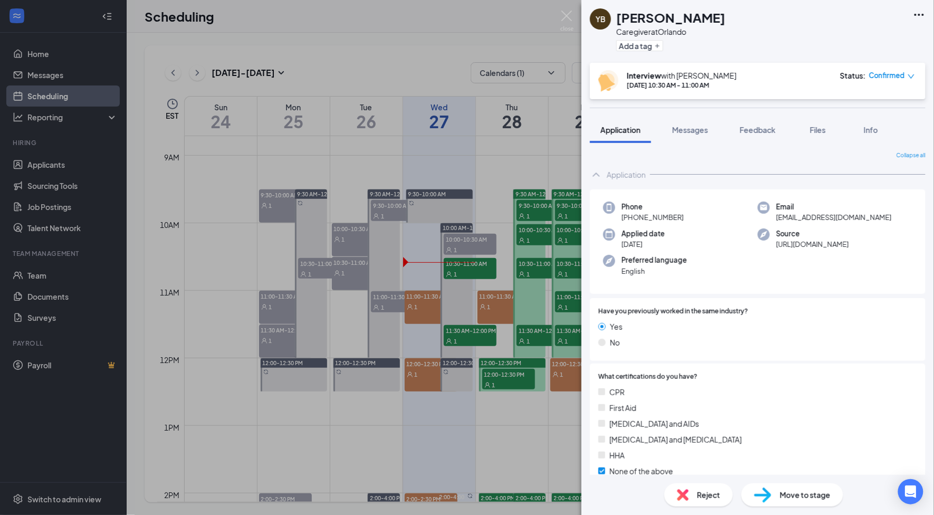
click at [674, 219] on span "[PHONE_NUMBER]" at bounding box center [652, 217] width 62 height 11
copy span "[PHONE_NUMBER]"
click at [752, 108] on div "YB [PERSON_NAME] Caregiver at [GEOGRAPHIC_DATA] Add a tag Interview with [PERSO…" at bounding box center [757, 257] width 352 height 515
click at [753, 129] on span "Feedback" at bounding box center [757, 129] width 36 height 9
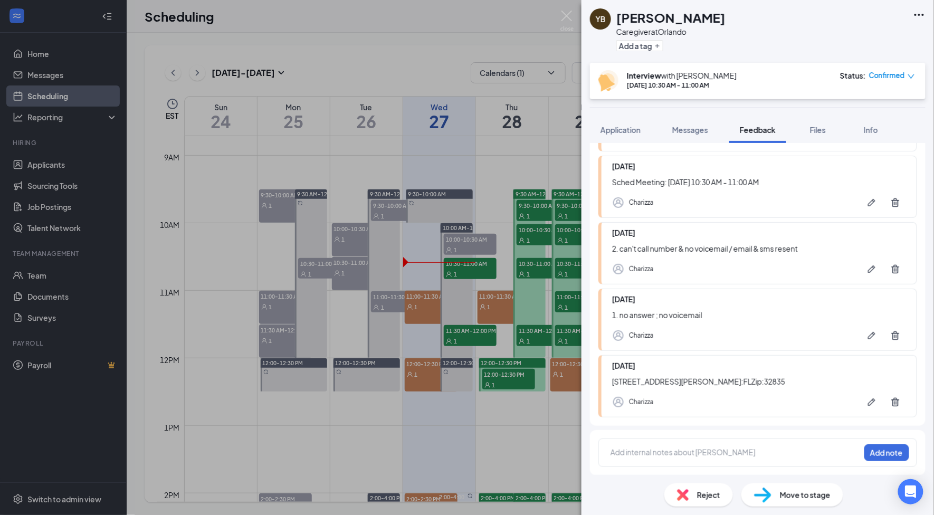
scroll to position [70, 0]
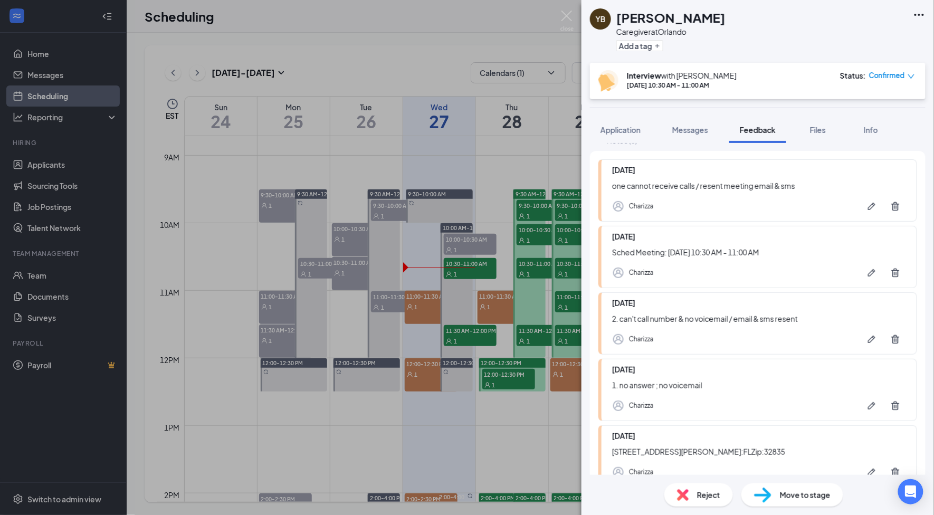
drag, startPoint x: 610, startPoint y: 186, endPoint x: 679, endPoint y: 188, distance: 69.1
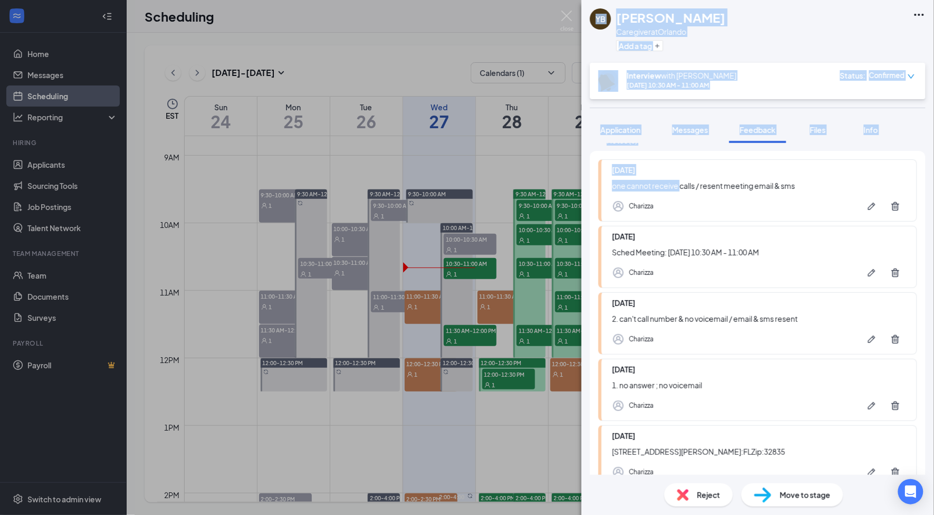
click at [679, 188] on div "one cannot receive calls / resent meeting email & sms" at bounding box center [759, 186] width 294 height 12
click at [618, 189] on div "one cannot receive calls / resent meeting email & sms" at bounding box center [759, 186] width 294 height 12
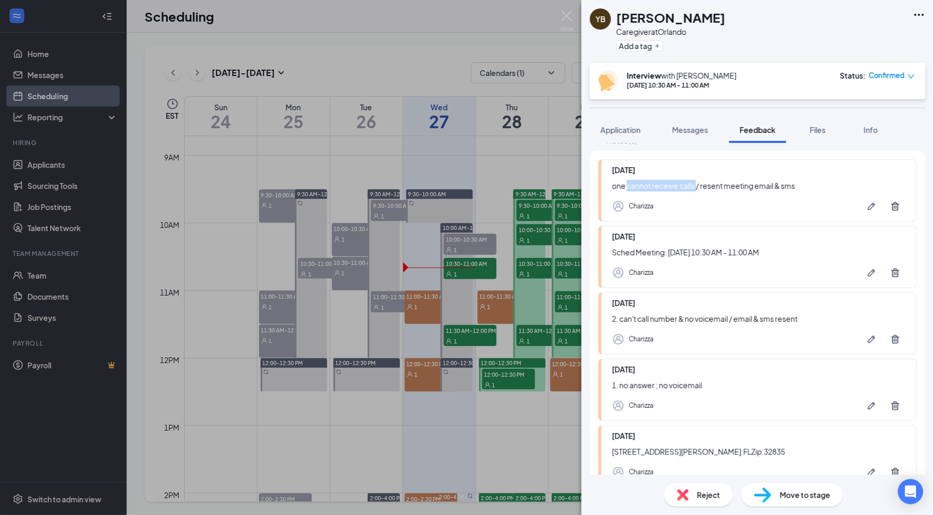
drag, startPoint x: 627, startPoint y: 186, endPoint x: 697, endPoint y: 187, distance: 70.2
click at [697, 187] on div "one cannot receive calls / resent meeting email & sms" at bounding box center [759, 186] width 294 height 12
copy div "cannot receive calls"
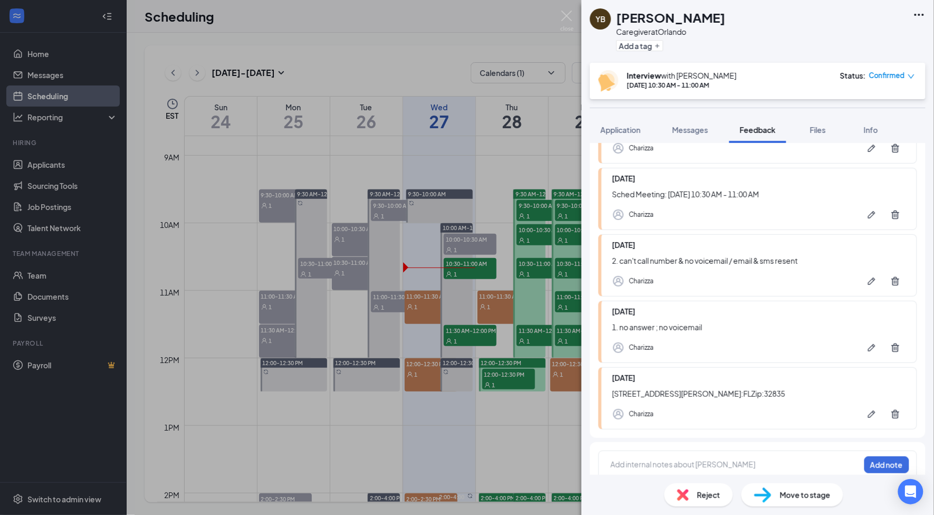
scroll to position [152, 0]
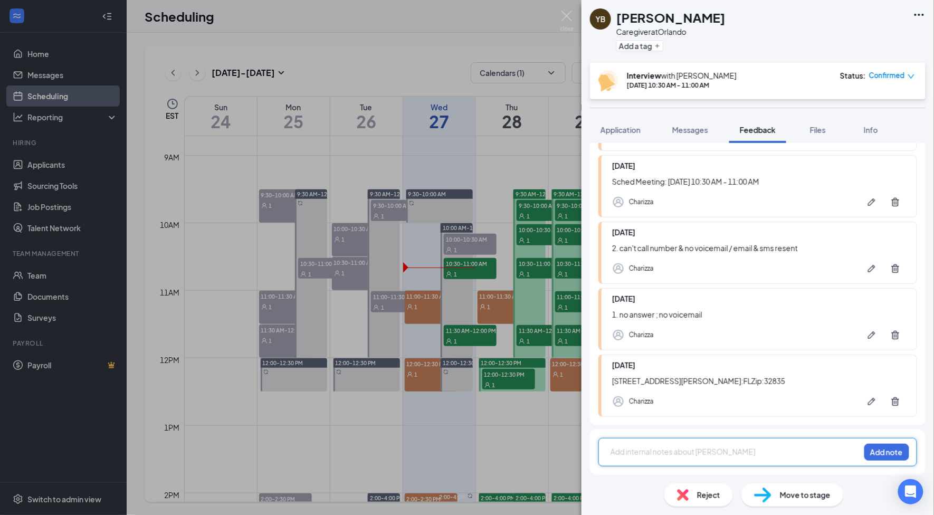
click at [626, 450] on div at bounding box center [735, 451] width 248 height 11
click at [864, 454] on button "Add note" at bounding box center [886, 452] width 45 height 17
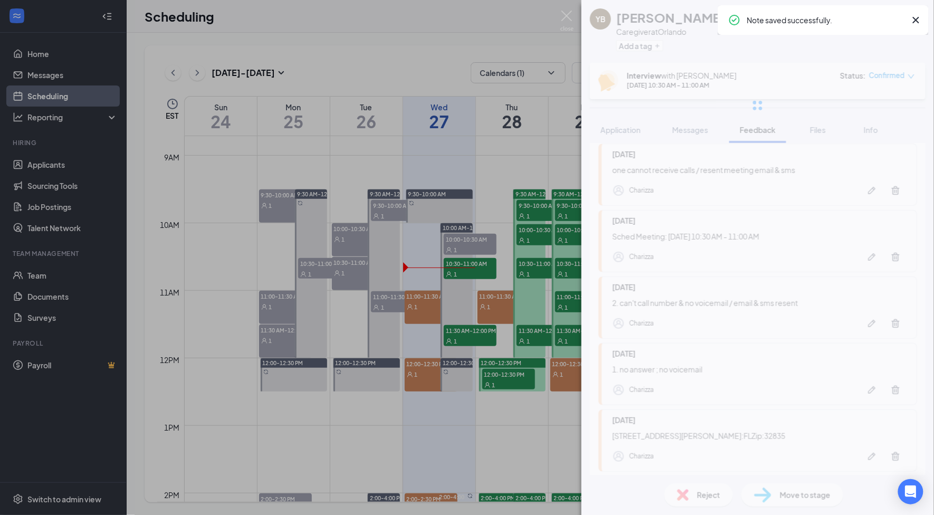
scroll to position [0, 0]
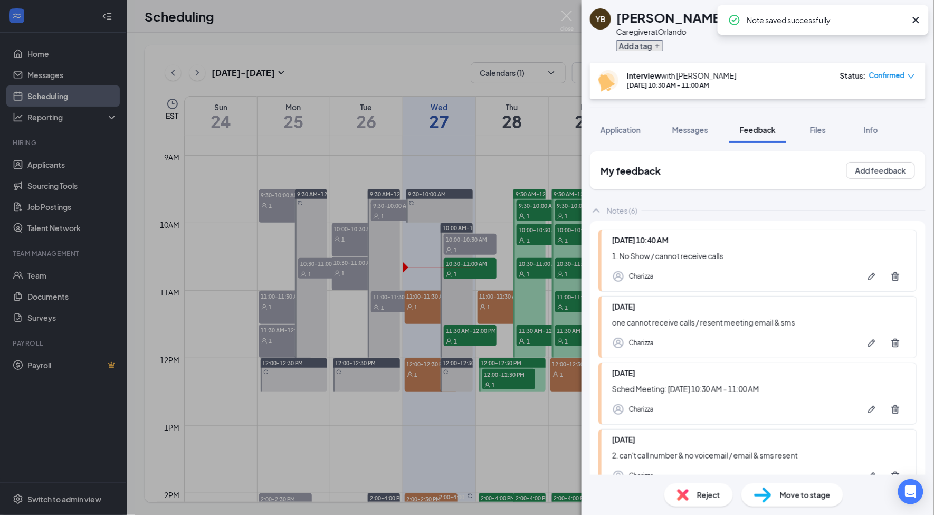
click at [659, 45] on icon "Plus" at bounding box center [657, 46] width 4 height 4
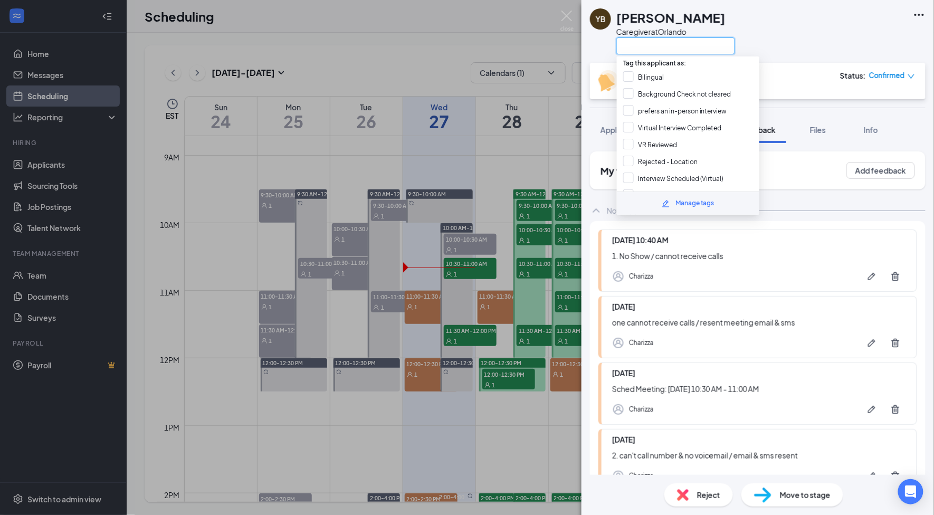
click at [668, 51] on input "text" at bounding box center [675, 45] width 119 height 17
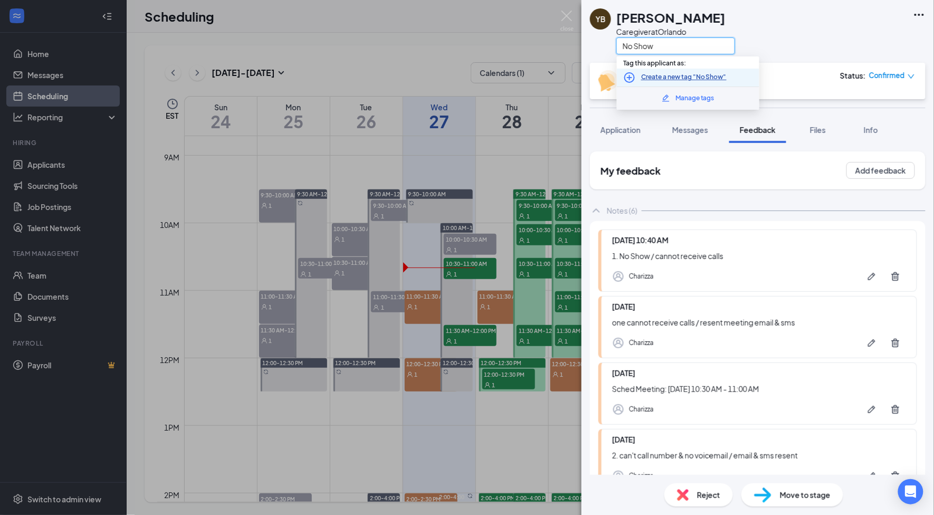
type input "No Show"
click at [699, 76] on link "Create a new tag "No Show"" at bounding box center [683, 77] width 85 height 10
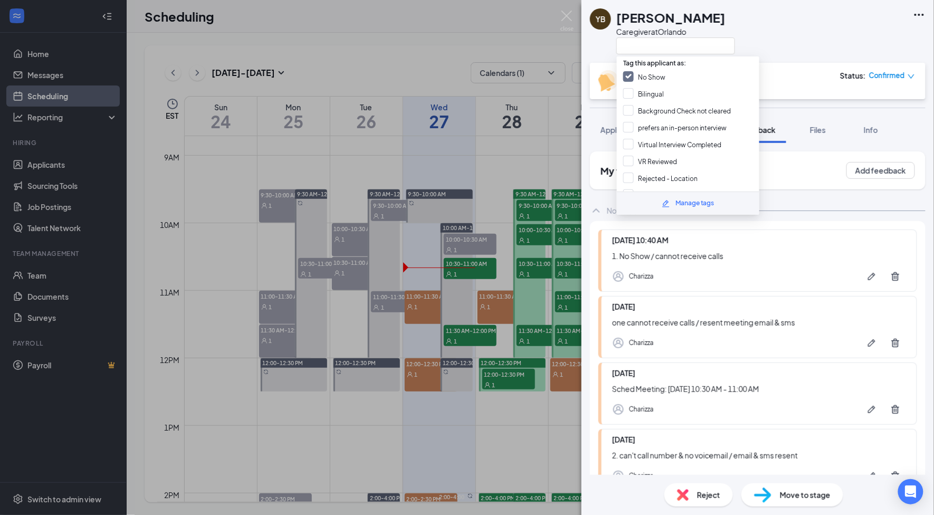
click at [797, 22] on div "YB [PERSON_NAME] Caregiver at [GEOGRAPHIC_DATA]" at bounding box center [757, 31] width 352 height 63
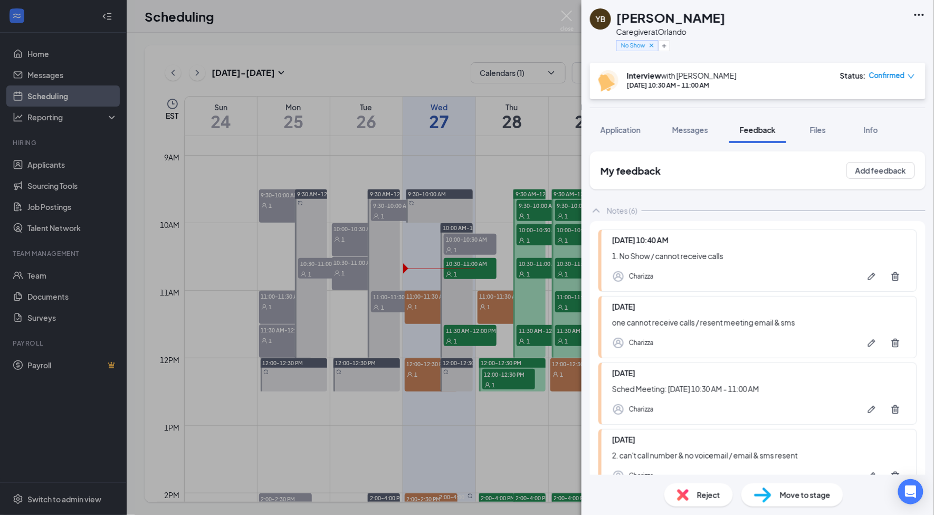
click at [890, 76] on span "Confirmed" at bounding box center [887, 75] width 36 height 11
click at [865, 161] on span "Mark as no-show" at bounding box center [852, 167] width 72 height 12
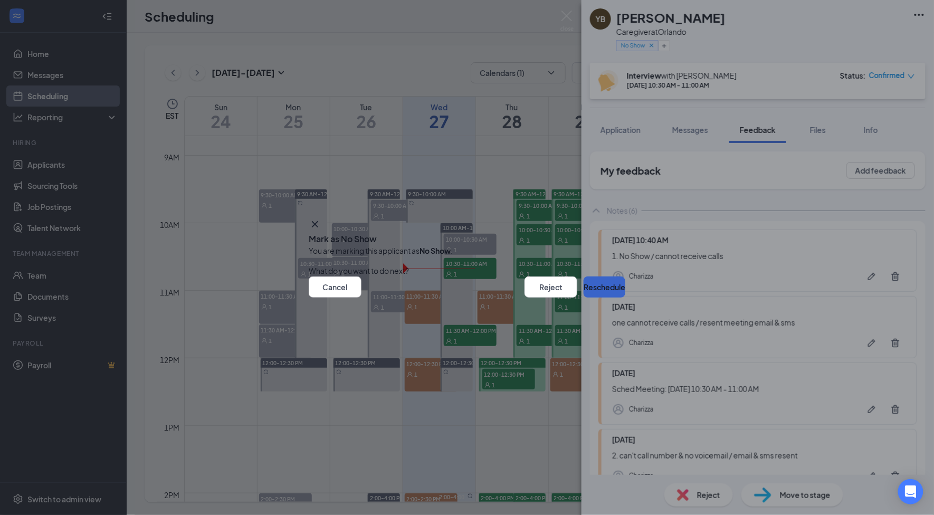
click at [583, 285] on button "Reschedule" at bounding box center [604, 286] width 42 height 21
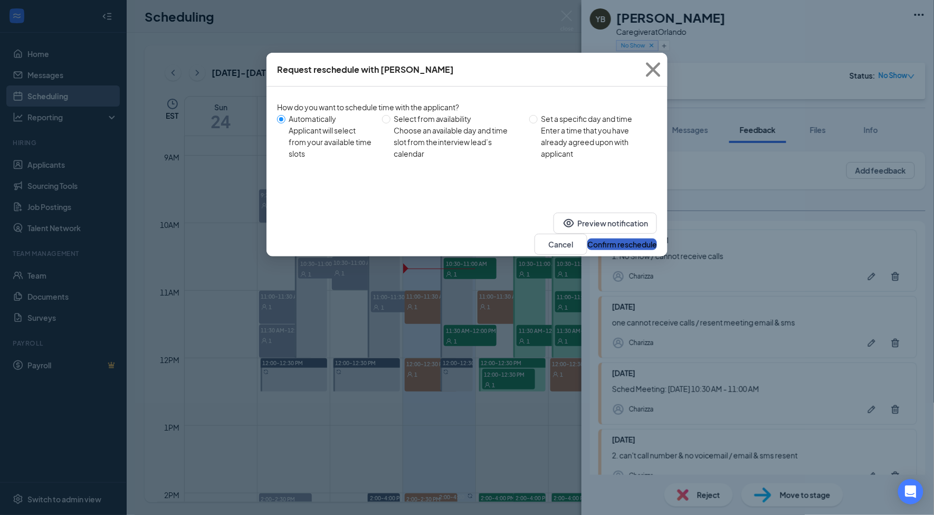
click at [603, 238] on button "Confirm reschedule" at bounding box center [622, 244] width 70 height 12
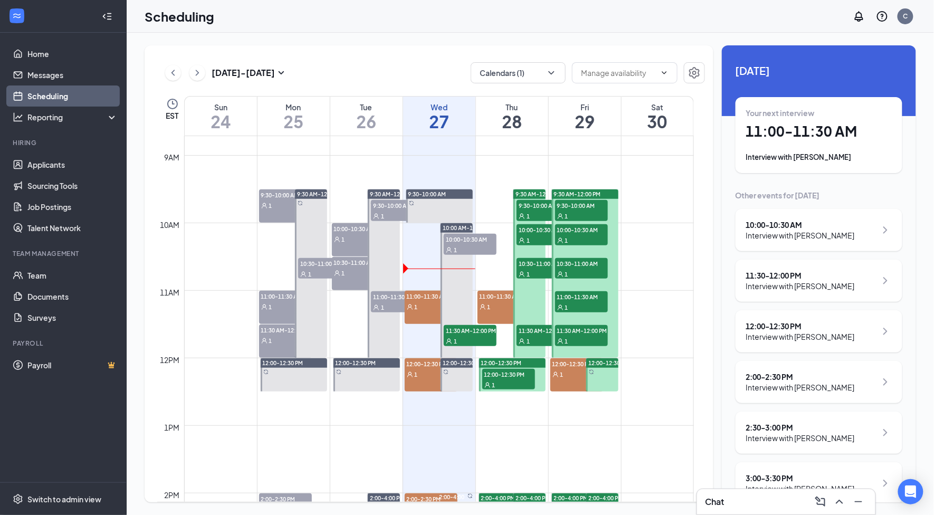
click at [431, 292] on span "11:00-11:30 AM" at bounding box center [431, 296] width 53 height 11
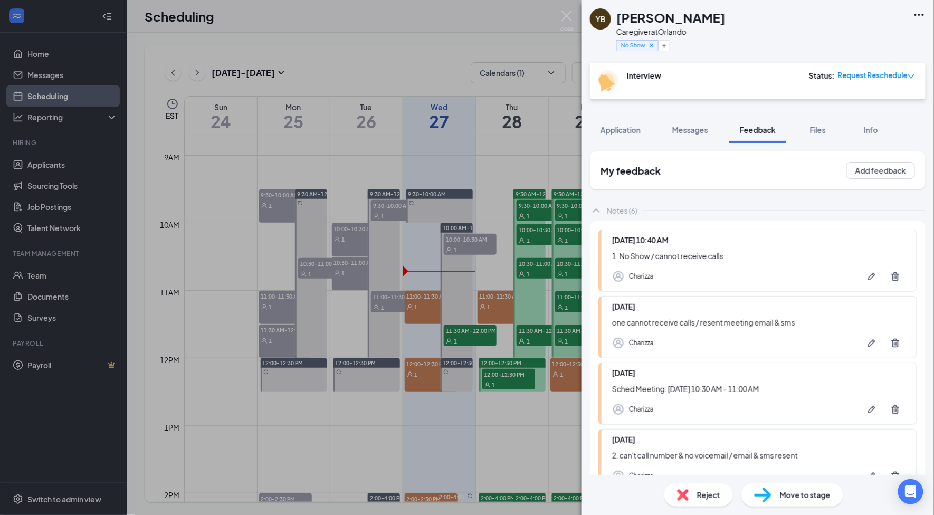
drag, startPoint x: 757, startPoint y: 17, endPoint x: 618, endPoint y: 22, distance: 139.3
click at [757, 17] on div "YB [PERSON_NAME] Caregiver at [GEOGRAPHIC_DATA] No Show" at bounding box center [757, 31] width 352 height 63
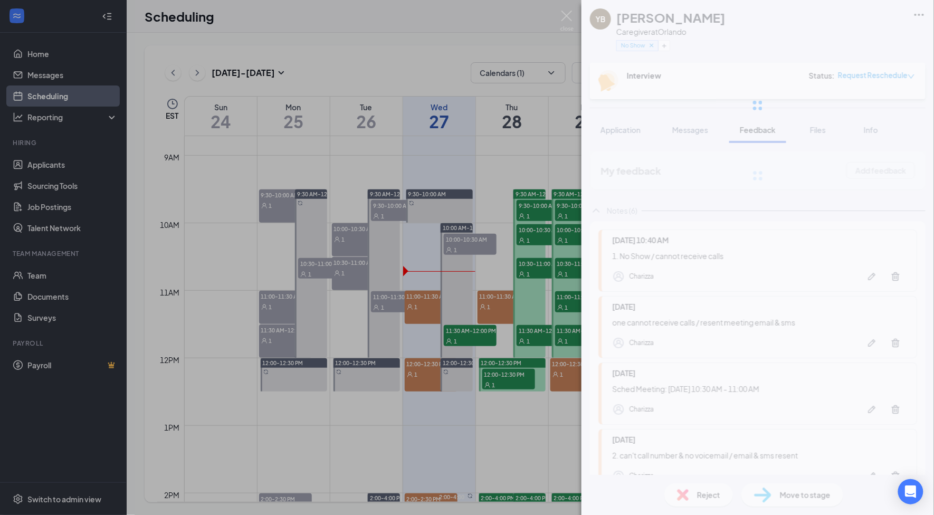
click at [560, 19] on div "YB [PERSON_NAME] Caregiver at [GEOGRAPHIC_DATA] No Show Interview Status : Requ…" at bounding box center [467, 257] width 934 height 515
click at [470, 20] on div "YB [PERSON_NAME] Caregiver at [GEOGRAPHIC_DATA] No Show Interview Status : Requ…" at bounding box center [467, 257] width 934 height 515
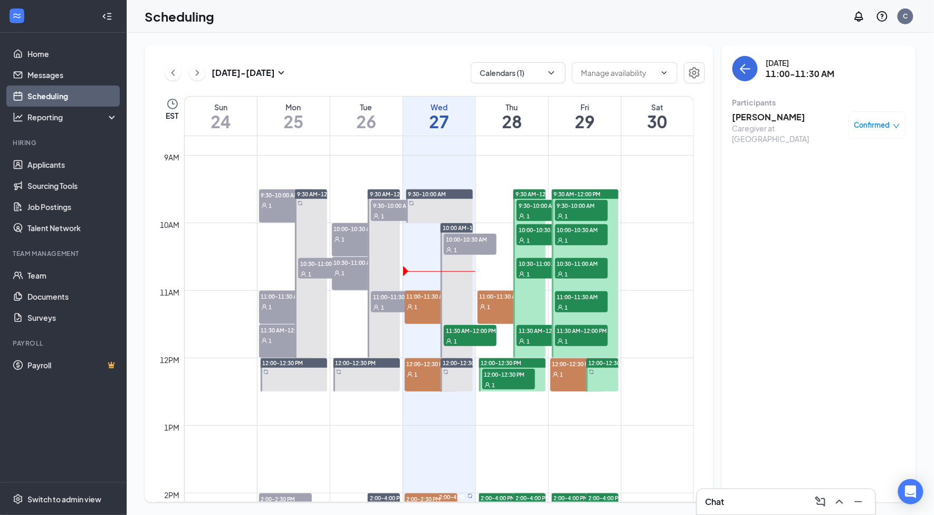
scroll to position [659, 0]
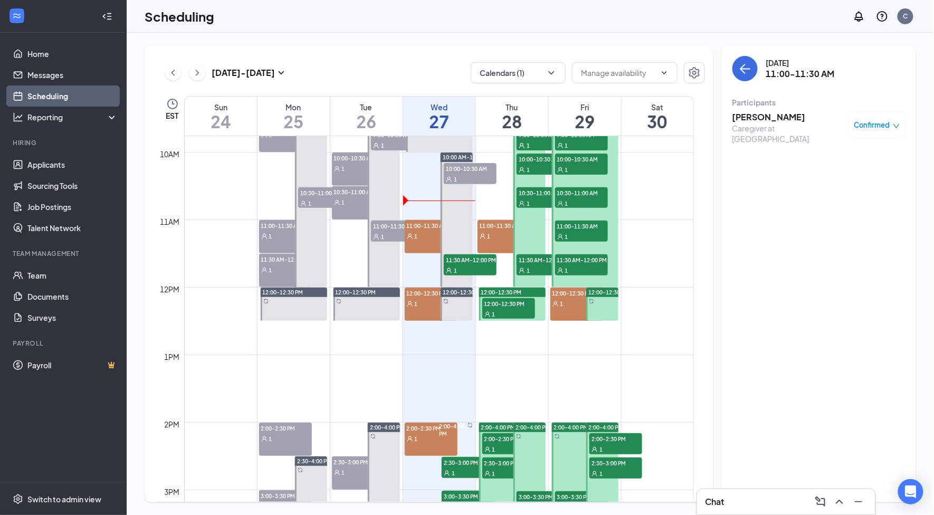
click at [426, 227] on span "11:00-11:30 AM" at bounding box center [431, 225] width 53 height 11
click at [743, 121] on h3 "[PERSON_NAME]" at bounding box center [787, 117] width 111 height 12
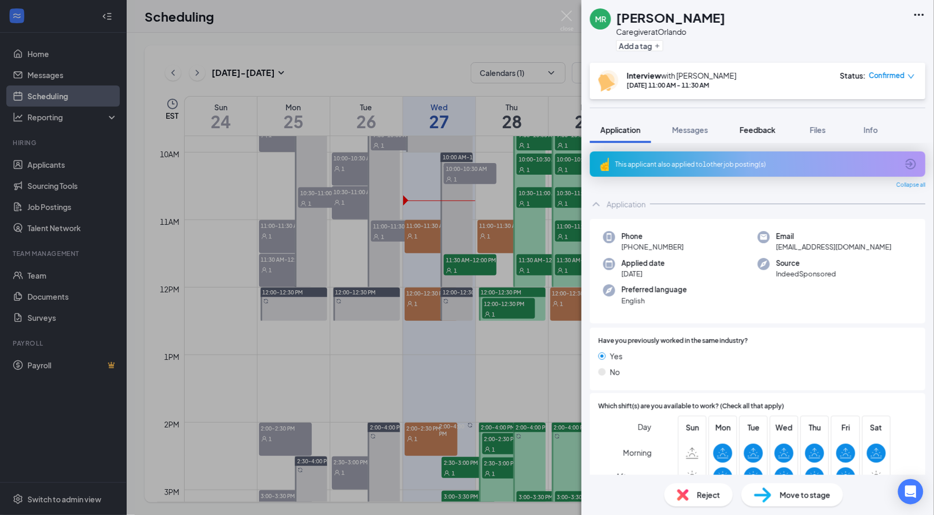
click at [770, 132] on span "Feedback" at bounding box center [757, 129] width 36 height 9
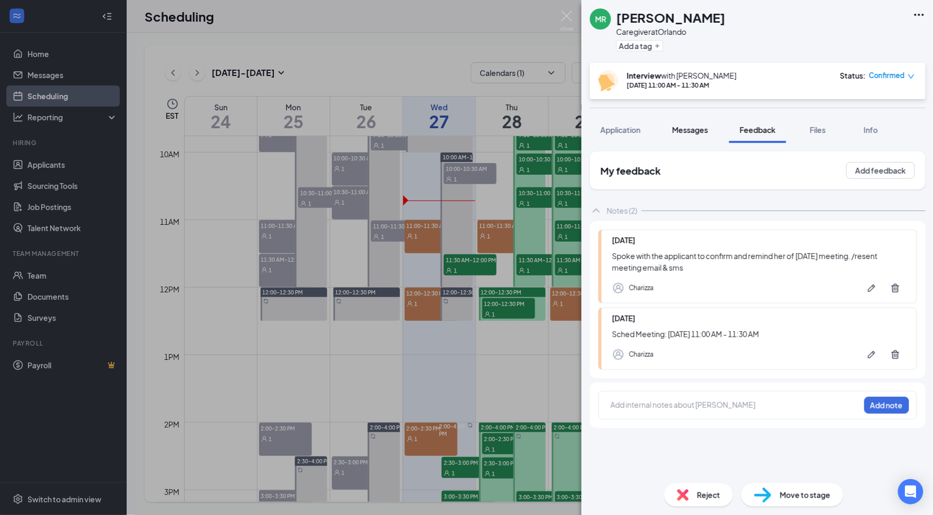
click at [672, 131] on button "Messages" at bounding box center [689, 130] width 57 height 26
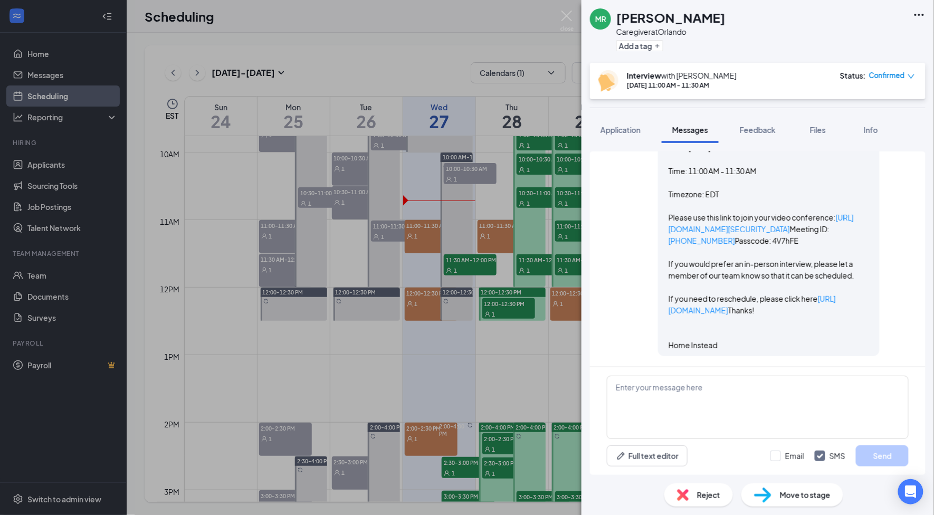
scroll to position [1689, 0]
click at [612, 131] on span "Application" at bounding box center [620, 129] width 40 height 9
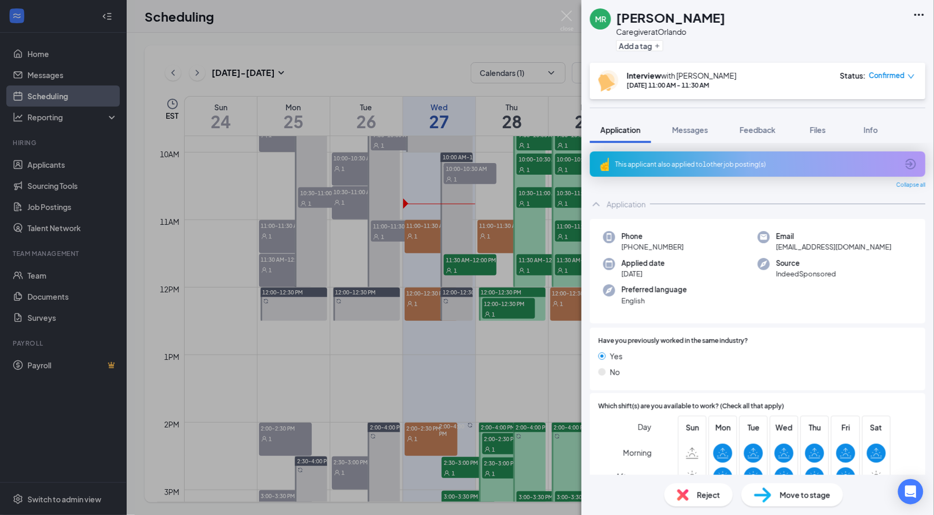
click at [642, 247] on span "[PHONE_NUMBER]" at bounding box center [652, 247] width 62 height 11
copy span "[PHONE_NUMBER]"
drag, startPoint x: 698, startPoint y: 132, endPoint x: 651, endPoint y: 270, distance: 145.9
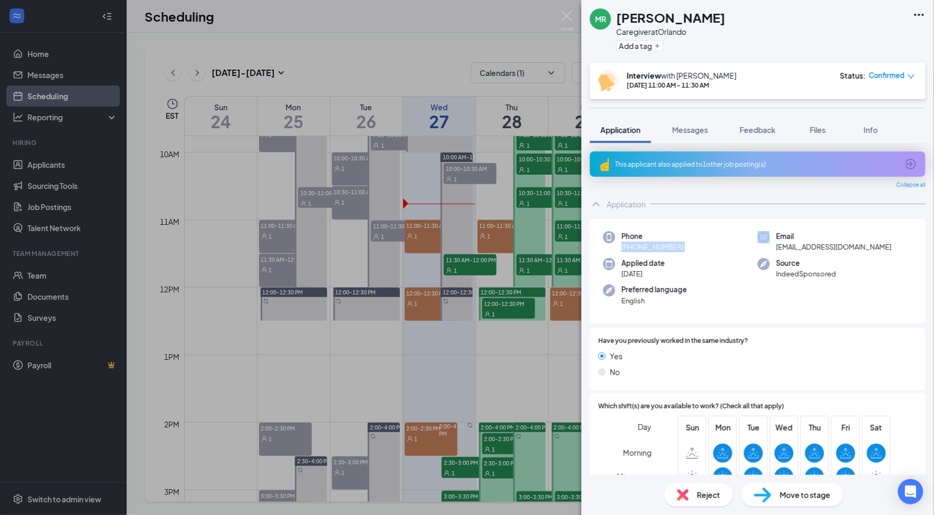
click at [698, 132] on span "Messages" at bounding box center [690, 129] width 36 height 9
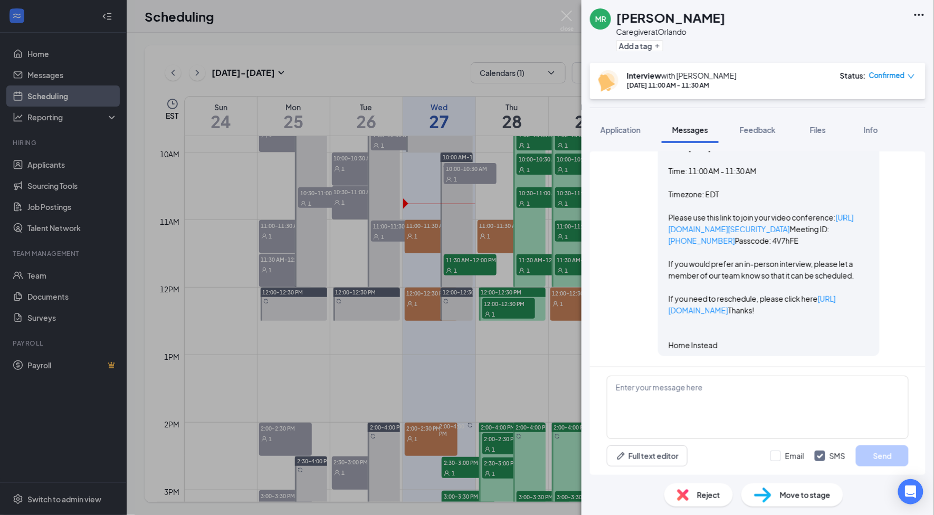
scroll to position [1549, 0]
click at [771, 234] on link "[URL][DOMAIN_NAME][SECURITY_DATA]" at bounding box center [760, 223] width 185 height 21
drag, startPoint x: 754, startPoint y: 414, endPoint x: 843, endPoint y: 456, distance: 98.4
click at [754, 414] on textarea at bounding box center [758, 407] width 302 height 63
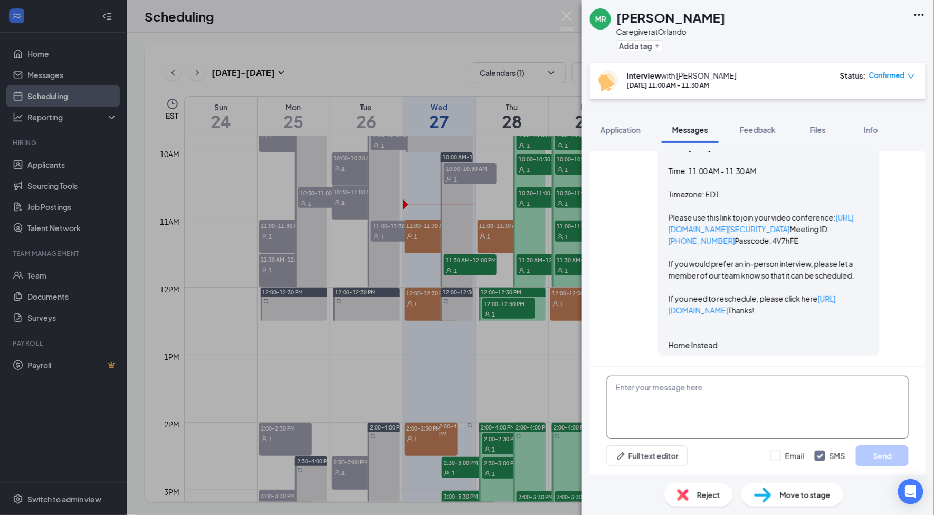
paste textarea "Hey [PERSON_NAME]! Can you hop onto Zoom now? Let me know if you"
type textarea "Hey [PERSON_NAME]! Can you hop onto Zoom now? Let me know if you question."
click at [888, 457] on button "Send" at bounding box center [881, 455] width 53 height 21
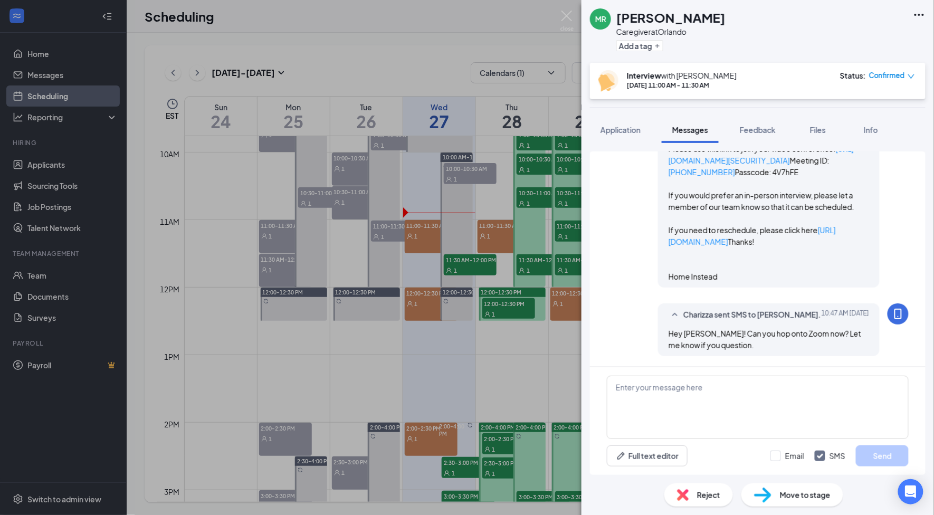
scroll to position [1617, 0]
drag, startPoint x: 727, startPoint y: 232, endPoint x: 21, endPoint y: 414, distance: 729.3
click at [727, 165] on link "[URL][DOMAIN_NAME][SECURITY_DATA]" at bounding box center [760, 154] width 185 height 21
click at [761, 132] on span "Feedback" at bounding box center [757, 129] width 36 height 9
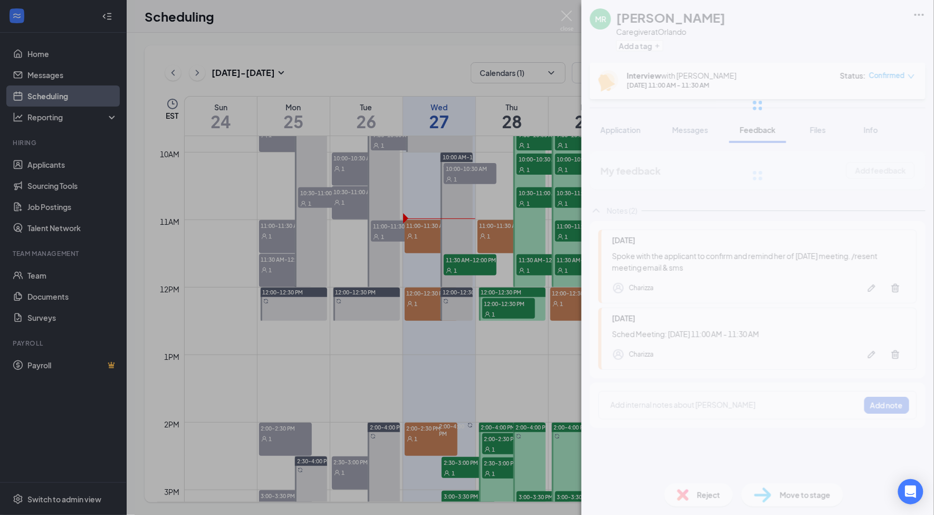
click at [684, 132] on div at bounding box center [757, 105] width 352 height 211
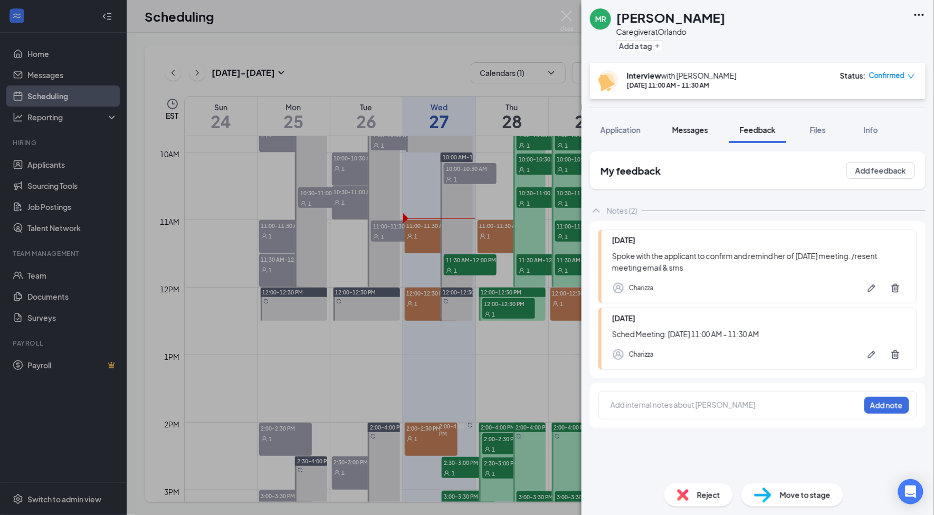
click at [685, 132] on span "Messages" at bounding box center [690, 129] width 36 height 9
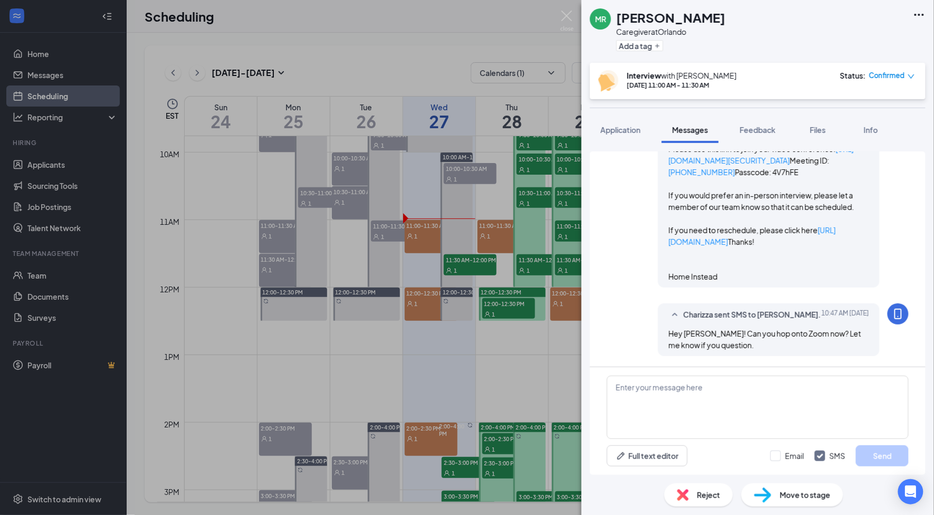
scroll to position [1568, 0]
click at [716, 165] on link "[URL][DOMAIN_NAME][SECURITY_DATA]" at bounding box center [760, 154] width 185 height 21
click at [722, 165] on link "[URL][DOMAIN_NAME][SECURITY_DATA]" at bounding box center [760, 154] width 185 height 21
click at [631, 127] on span "Application" at bounding box center [620, 129] width 40 height 9
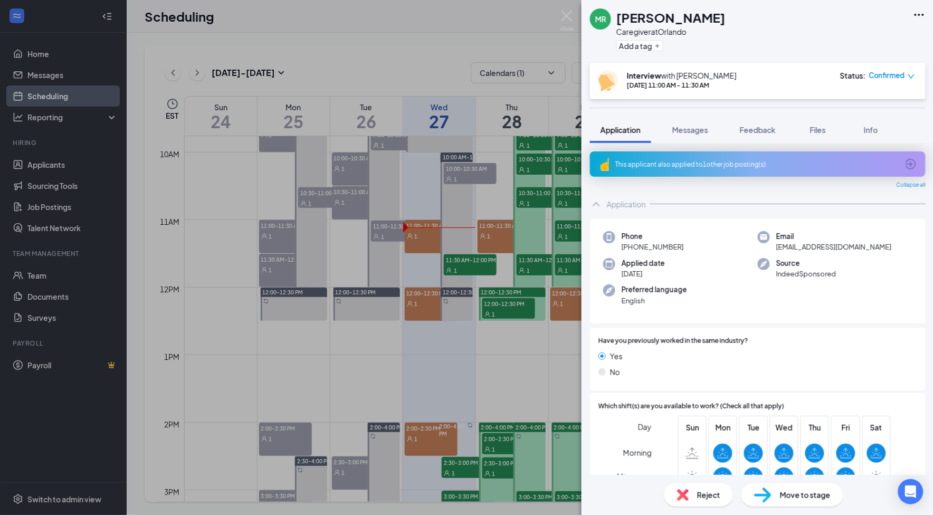
click at [671, 245] on span "[PHONE_NUMBER]" at bounding box center [652, 247] width 62 height 11
click at [671, 244] on span "[PHONE_NUMBER]" at bounding box center [652, 247] width 62 height 11
drag, startPoint x: 672, startPoint y: 244, endPoint x: 651, endPoint y: 369, distance: 126.8
click at [674, 243] on span "[PHONE_NUMBER]" at bounding box center [652, 247] width 62 height 11
drag, startPoint x: 703, startPoint y: 129, endPoint x: 728, endPoint y: 384, distance: 256.5
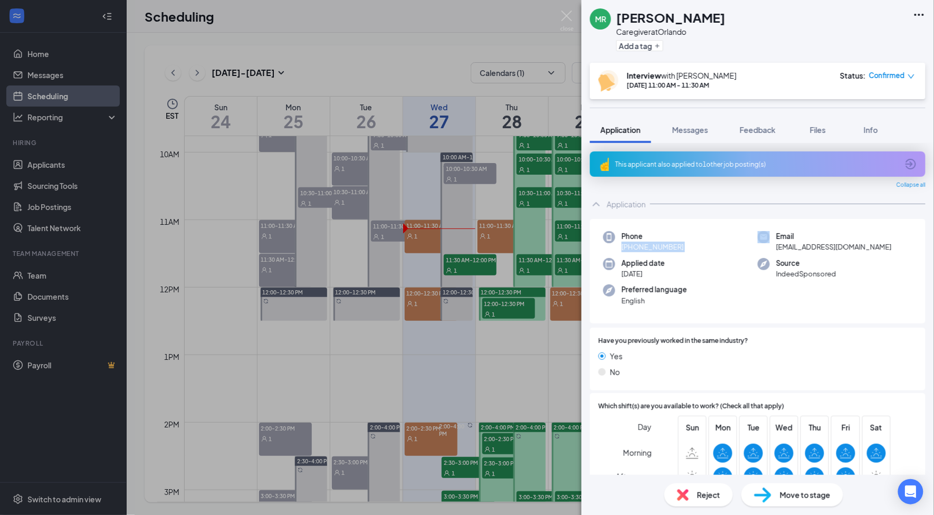
click at [703, 129] on span "Messages" at bounding box center [690, 129] width 36 height 9
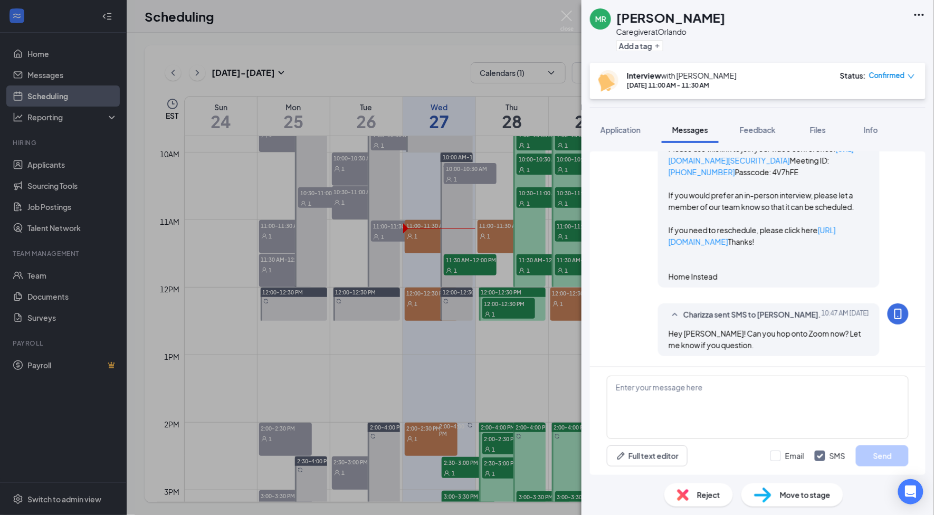
scroll to position [1708, 0]
click at [899, 75] on span "Confirmed" at bounding box center [887, 75] width 36 height 11
click at [829, 47] on div "[PERSON_NAME] Caregiver at [GEOGRAPHIC_DATA] Add a tag" at bounding box center [757, 31] width 352 height 63
click at [883, 75] on span "Confirmed" at bounding box center [887, 75] width 36 height 11
click at [883, 74] on span "Confirmed" at bounding box center [887, 75] width 36 height 11
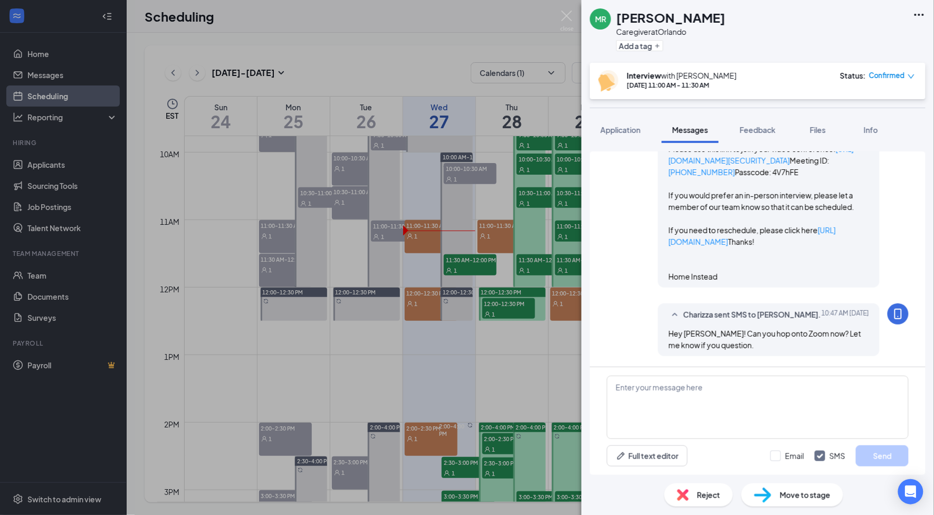
click at [865, 108] on div "[PERSON_NAME] Caregiver at [GEOGRAPHIC_DATA] Add a tag Interview with [PERSON_N…" at bounding box center [757, 257] width 352 height 515
click at [877, 75] on span "Confirmed" at bounding box center [887, 75] width 36 height 11
click at [874, 118] on div "Request Reschedule Mark complete Mark as no-show Cancel" at bounding box center [852, 149] width 72 height 94
click at [870, 114] on span "Request Reschedule" at bounding box center [852, 120] width 72 height 12
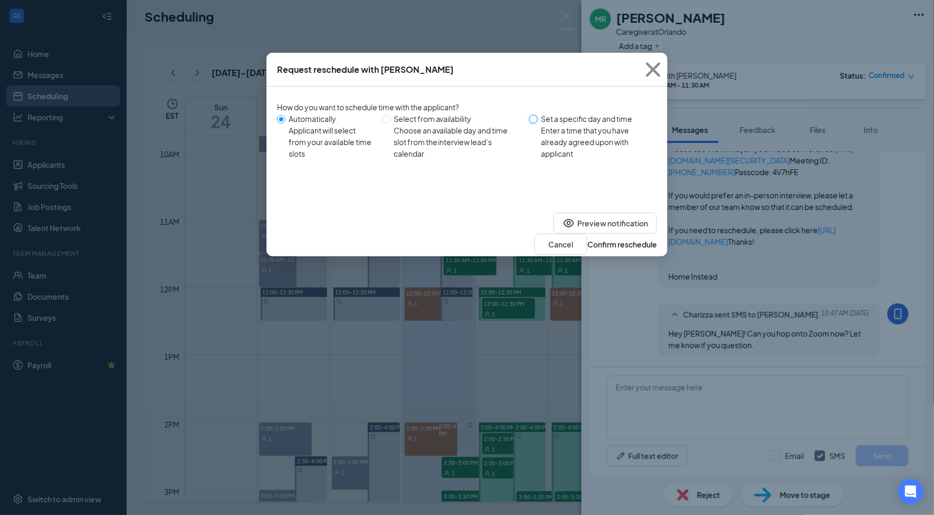
click at [535, 122] on input "Set a specific day and time Enter a time that you have already agreed upon with…" at bounding box center [533, 119] width 8 height 8
radio input "true"
radio input "false"
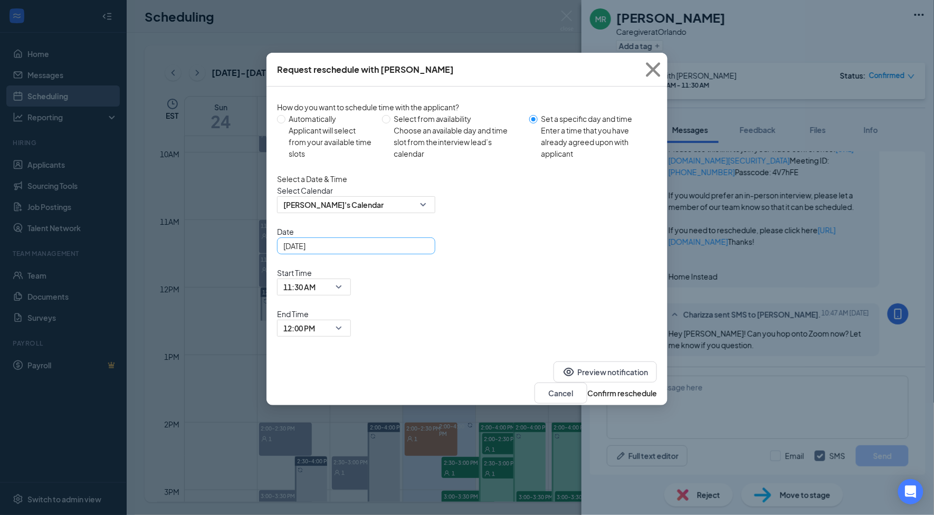
drag, startPoint x: 417, startPoint y: 266, endPoint x: 398, endPoint y: 274, distance: 20.4
click at [417, 252] on div "[DATE]" at bounding box center [356, 246] width 146 height 12
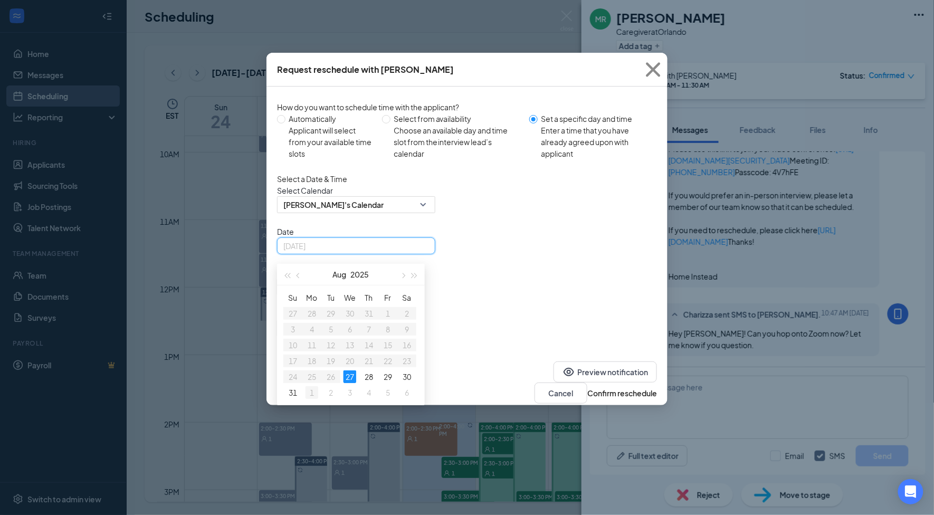
click at [313, 399] on div "1" at bounding box center [311, 392] width 13 height 13
type input "[DATE]"
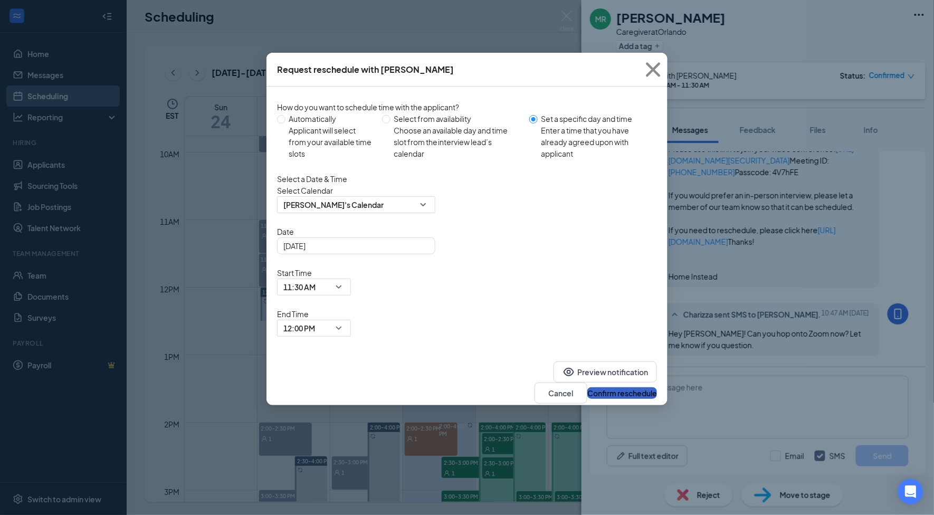
drag, startPoint x: 618, startPoint y: 324, endPoint x: 582, endPoint y: 74, distance: 252.5
click at [619, 387] on button "Confirm reschedule" at bounding box center [622, 393] width 70 height 12
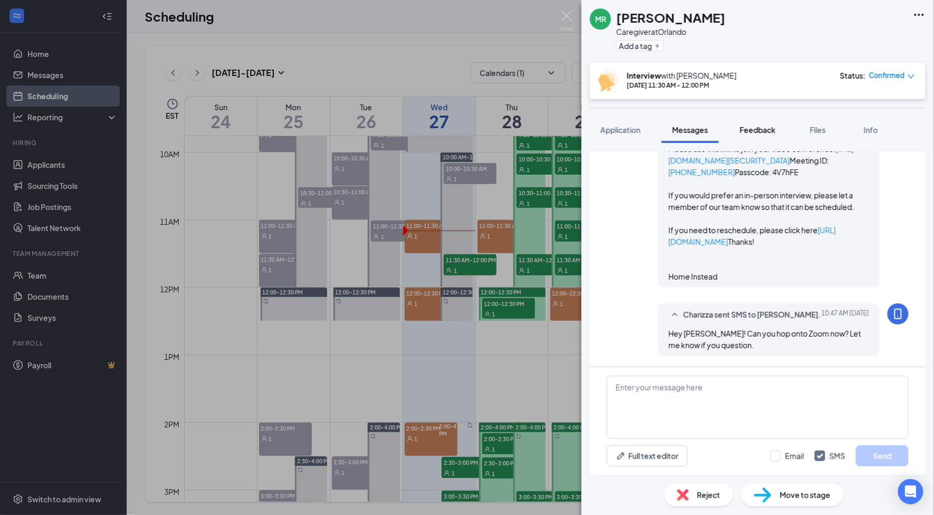
click at [756, 131] on span "Feedback" at bounding box center [757, 129] width 36 height 9
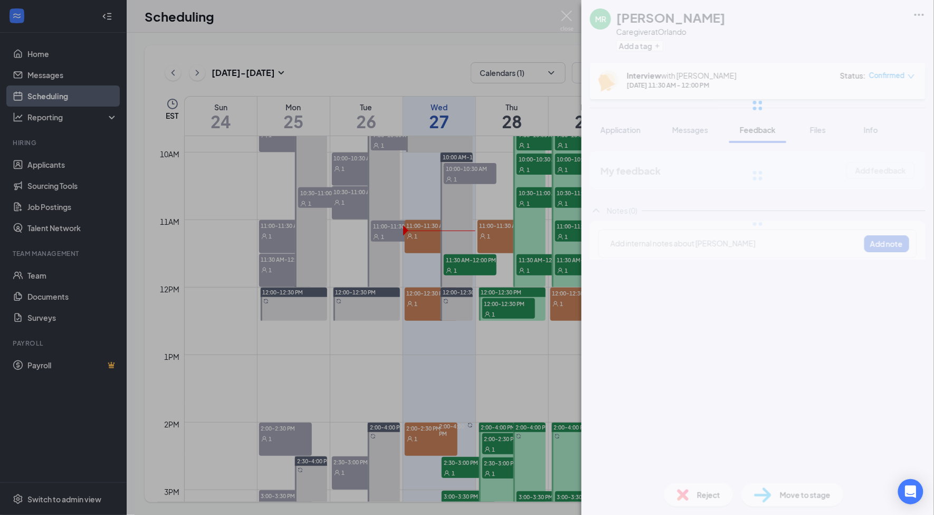
click at [693, 127] on div at bounding box center [757, 105] width 352 height 211
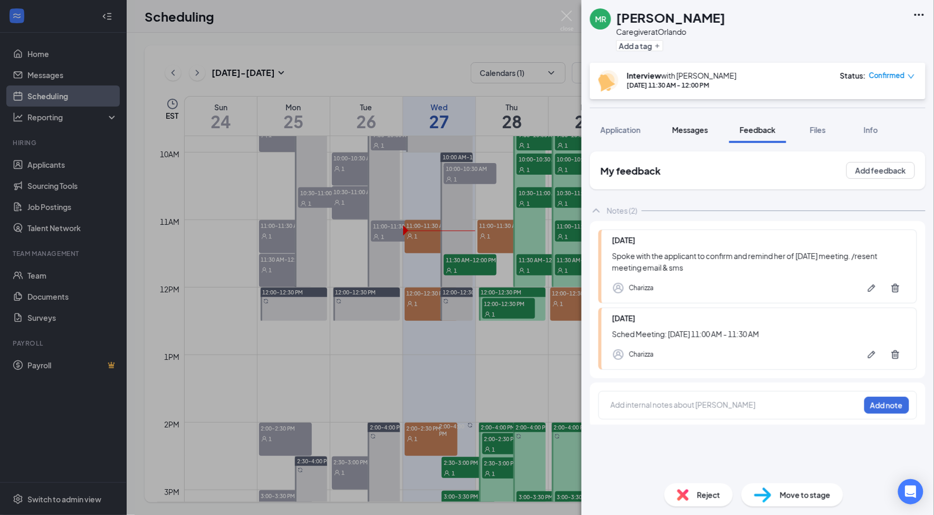
click at [690, 132] on span "Messages" at bounding box center [690, 129] width 36 height 9
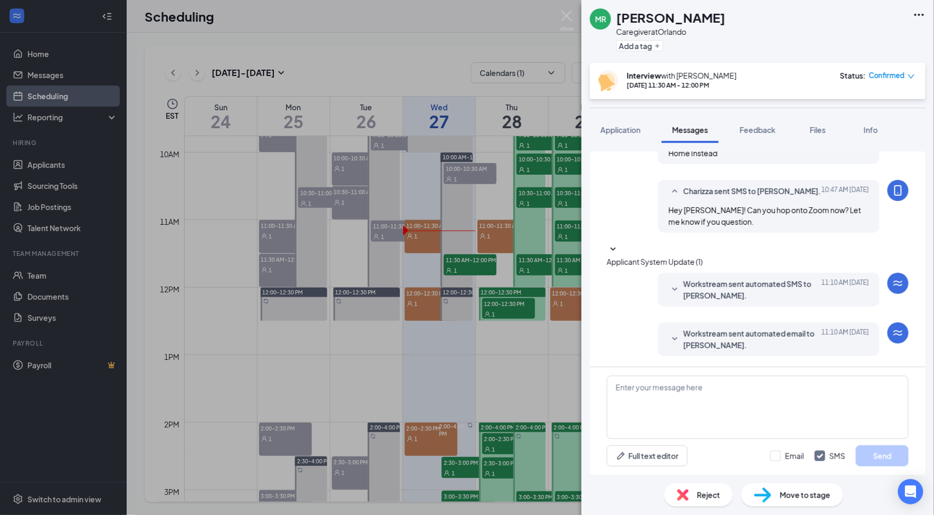
scroll to position [1689, 0]
drag, startPoint x: 698, startPoint y: 389, endPoint x: 858, endPoint y: 429, distance: 164.9
click at [698, 389] on textarea at bounding box center [758, 407] width 302 height 63
paste textarea "To use a Zoom link on your phone, you generally just tap the link, which should…"
type textarea "To use a Zoom link on your phone, you generally just tap the link, which should…"
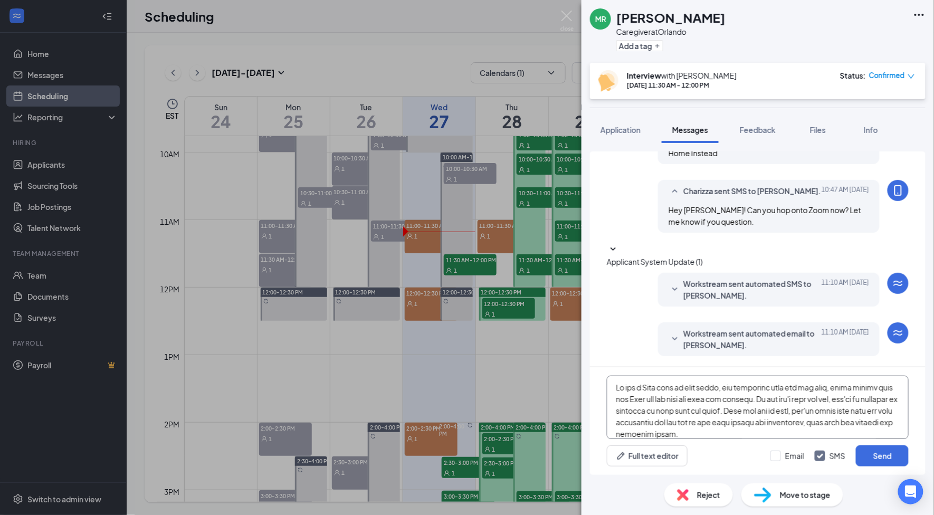
scroll to position [161, 0]
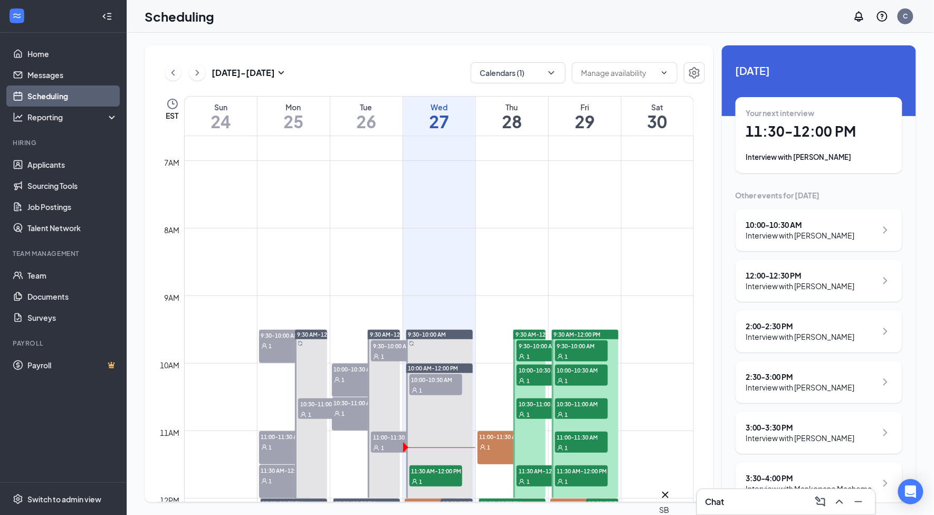
scroll to position [589, 0]
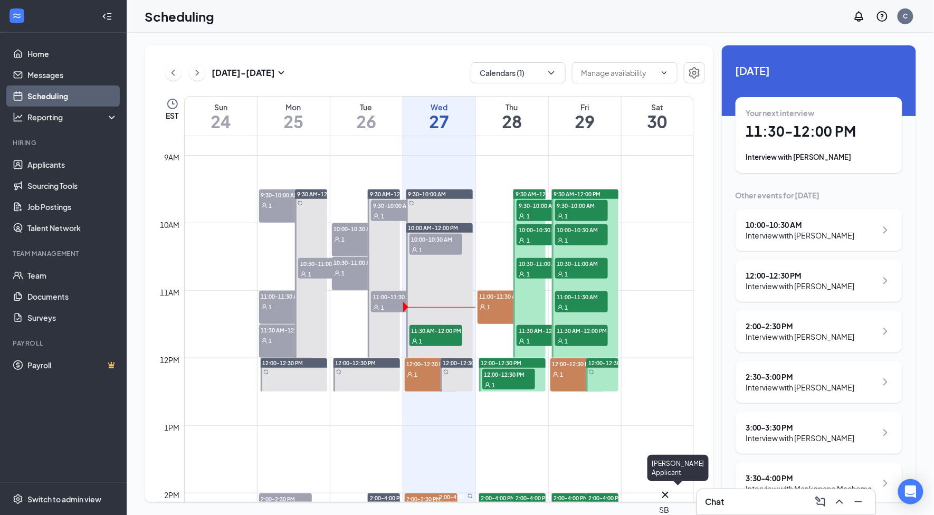
click at [671, 488] on icon "Cross" at bounding box center [665, 494] width 13 height 13
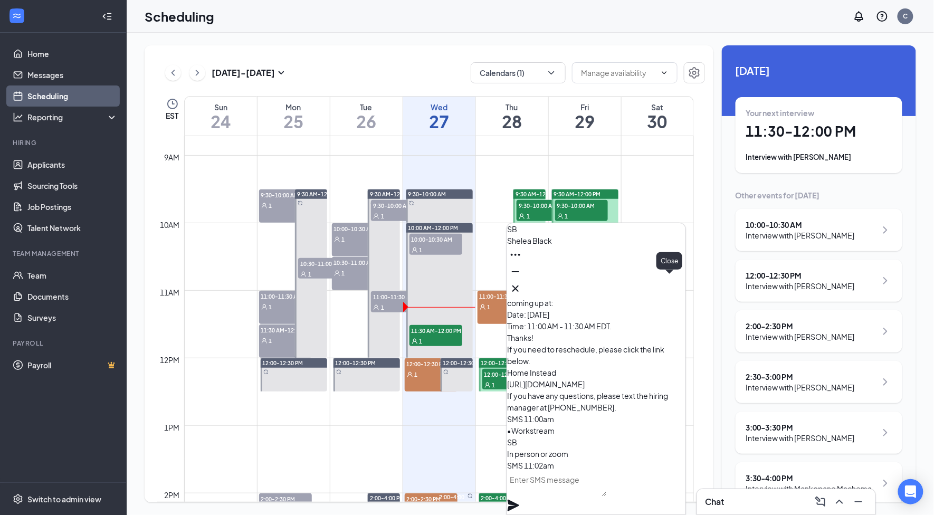
click at [522, 283] on icon "Cross" at bounding box center [515, 288] width 13 height 13
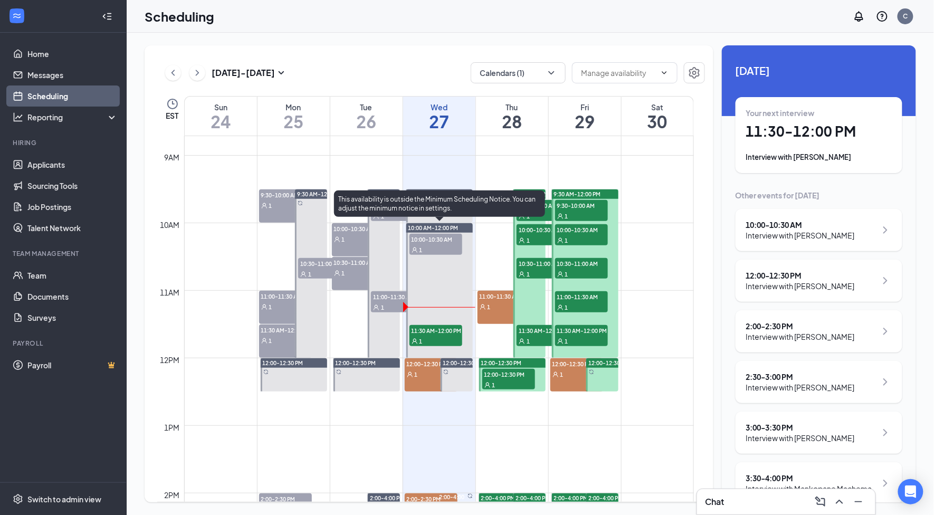
click at [428, 335] on div "1" at bounding box center [435, 340] width 53 height 11
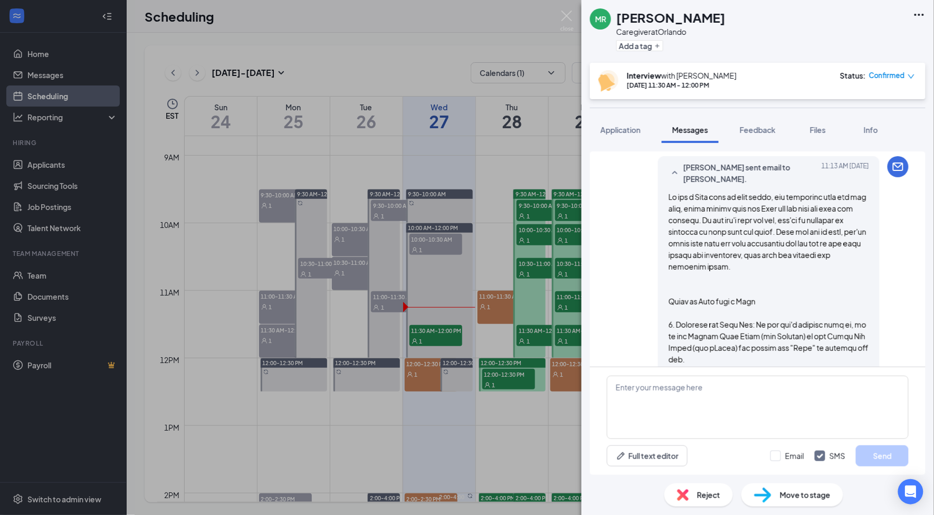
scroll to position [1875, 0]
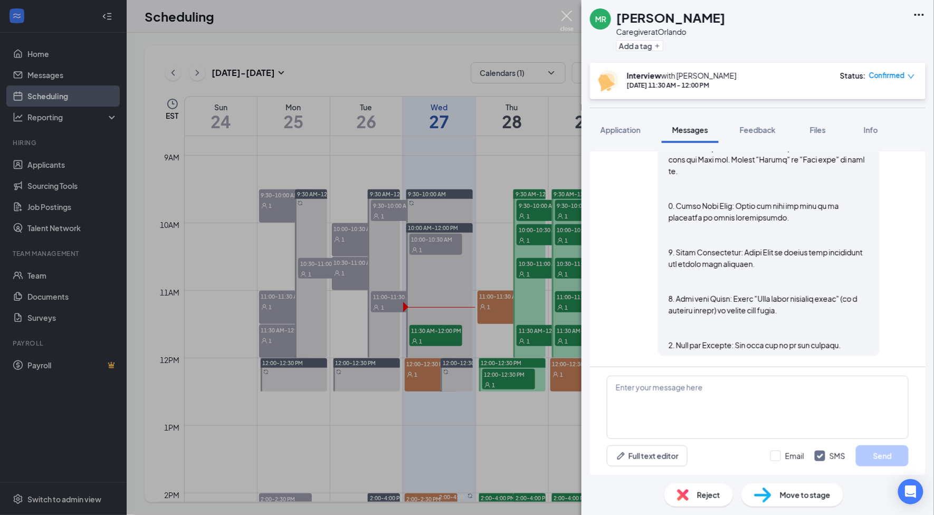
drag, startPoint x: 569, startPoint y: 17, endPoint x: 445, endPoint y: 296, distance: 305.6
click at [569, 17] on img at bounding box center [566, 21] width 13 height 21
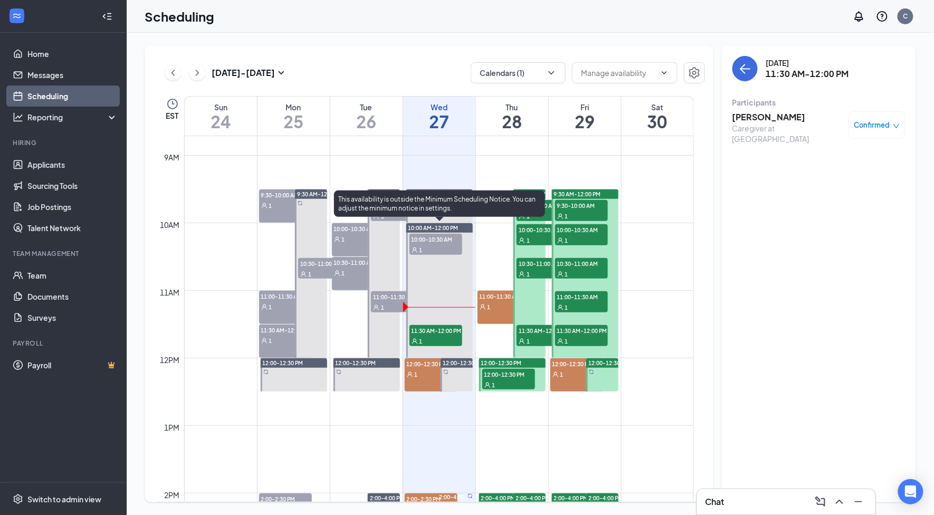
click at [421, 333] on span "11:30 AM-12:00 PM" at bounding box center [435, 330] width 53 height 11
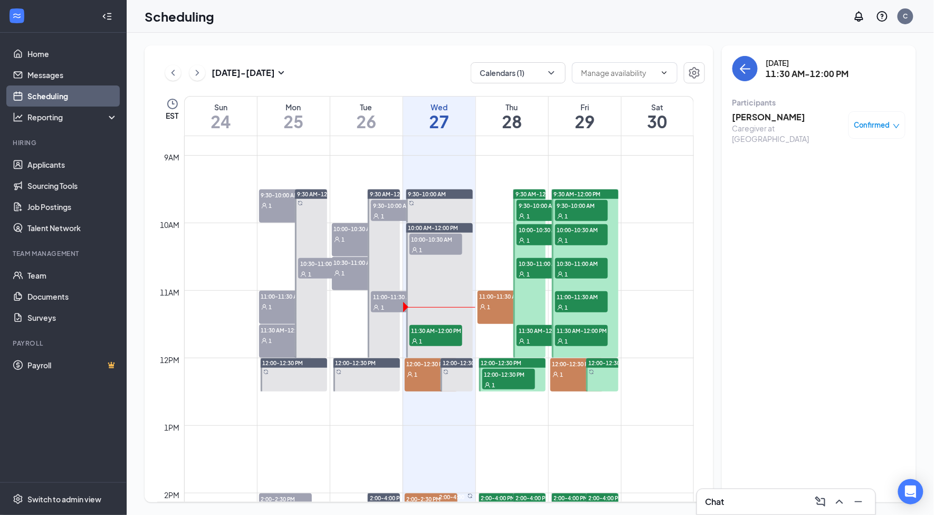
click at [762, 115] on h3 "[PERSON_NAME]" at bounding box center [787, 117] width 111 height 12
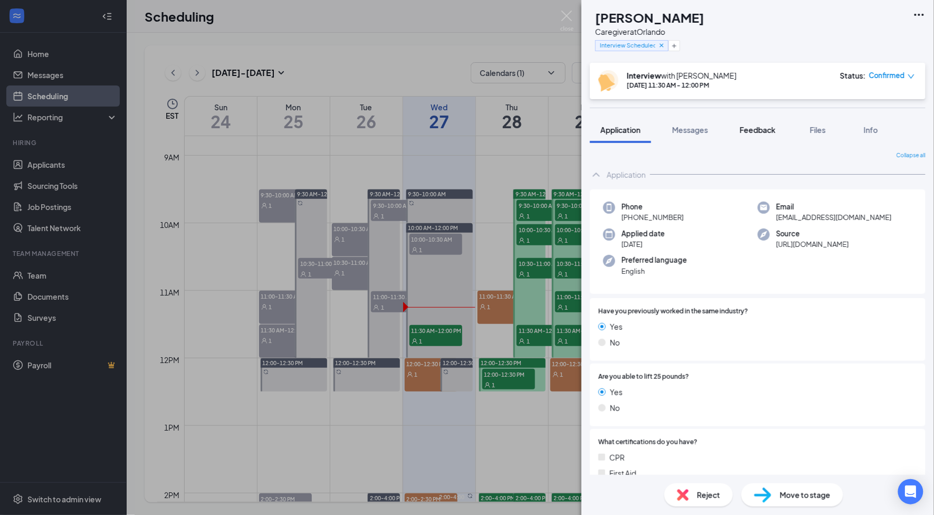
click at [750, 132] on span "Feedback" at bounding box center [757, 129] width 36 height 9
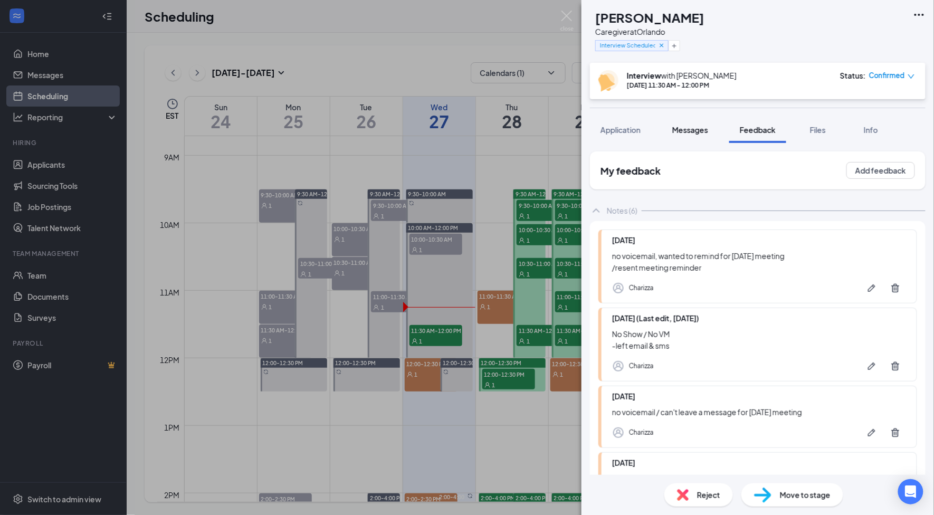
click at [700, 131] on span "Messages" at bounding box center [690, 129] width 36 height 9
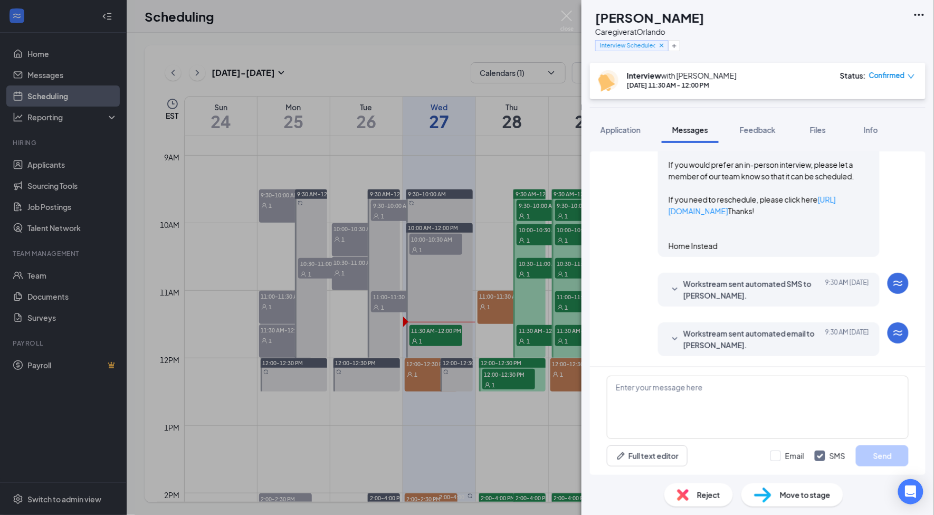
scroll to position [1598, 0]
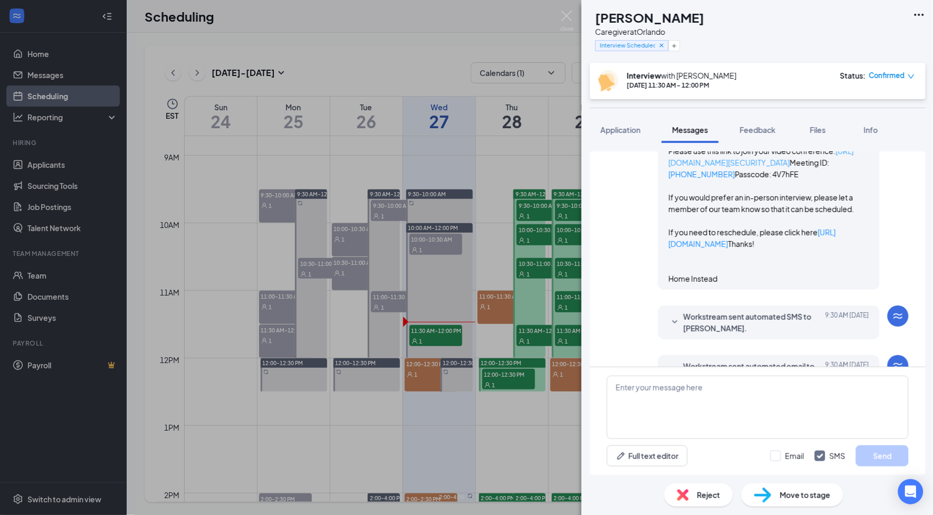
click at [757, 167] on link "[URL][DOMAIN_NAME][SECURITY_DATA]" at bounding box center [760, 156] width 185 height 21
click at [635, 136] on button "Application" at bounding box center [620, 130] width 61 height 26
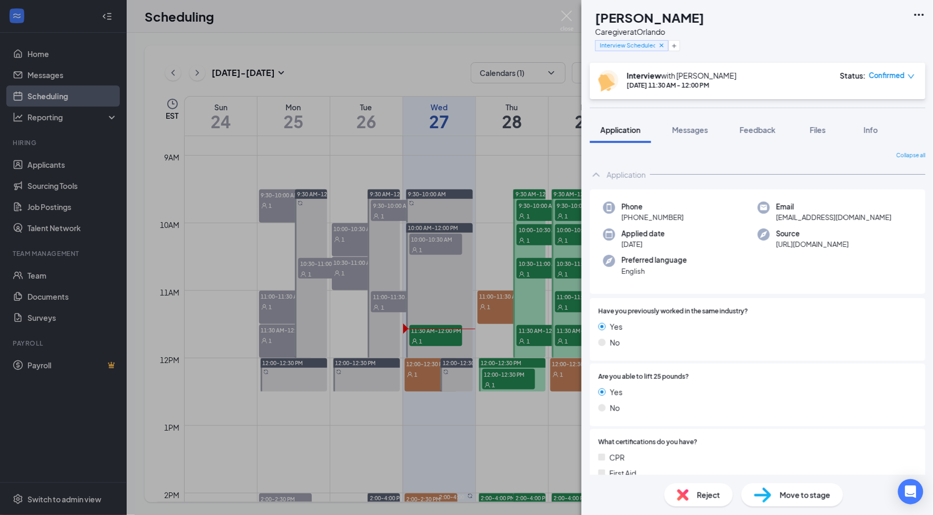
click at [653, 217] on span "[PHONE_NUMBER]" at bounding box center [652, 217] width 62 height 11
click at [764, 127] on span "Feedback" at bounding box center [757, 129] width 36 height 9
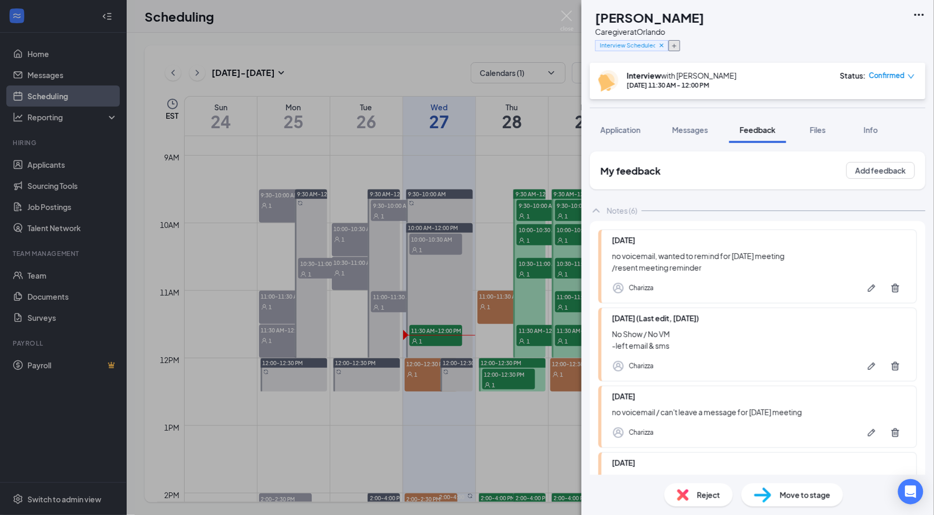
click at [680, 49] on button "button" at bounding box center [674, 45] width 12 height 11
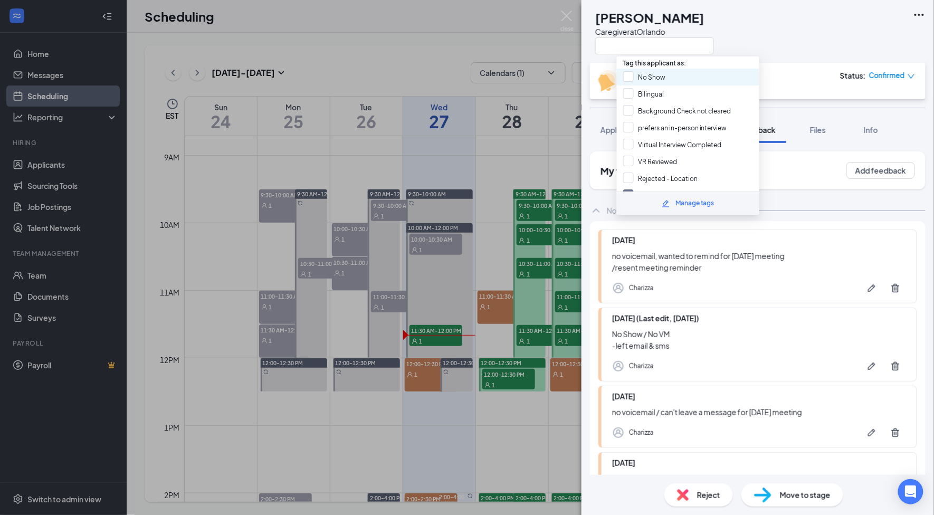
click at [671, 79] on div "No Show" at bounding box center [688, 77] width 142 height 17
checkbox input "true"
click at [705, 494] on span "Reject" at bounding box center [708, 495] width 23 height 12
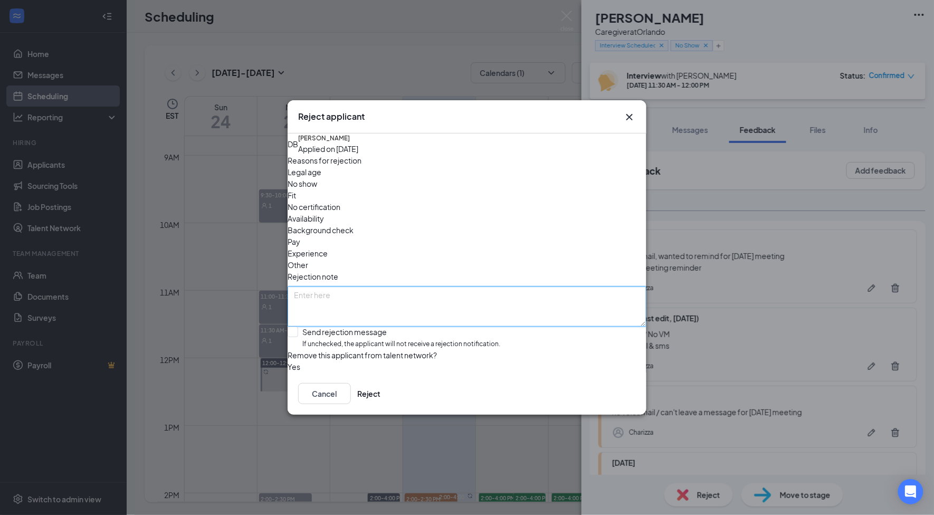
click at [336, 286] on textarea at bounding box center [466, 306] width 359 height 40
paste textarea "I called the applicant 4 minutes into the meeting time. She mentioned she would…"
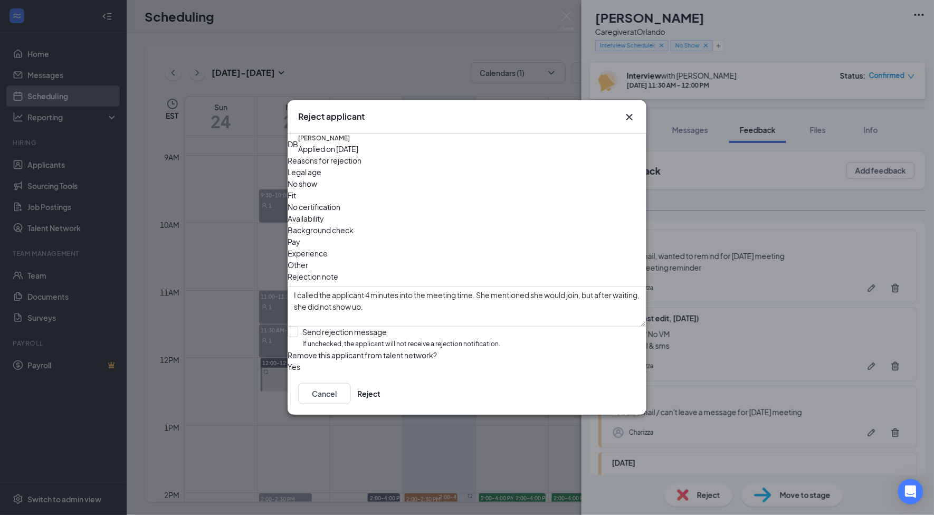
click at [317, 189] on span "No show" at bounding box center [302, 184] width 30 height 12
click at [420, 286] on textarea "I called the applicant 4 minutes into the meeting time. She mentioned she would…" at bounding box center [466, 306] width 359 height 40
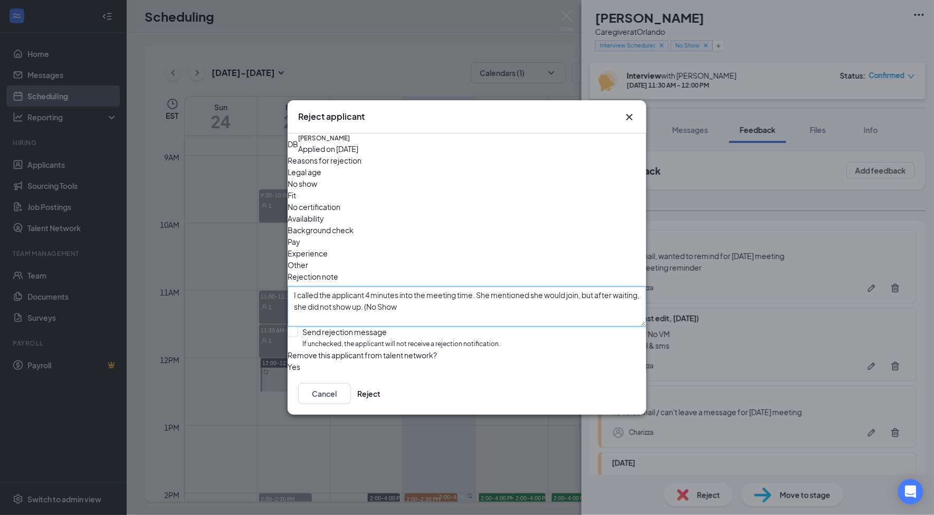
click at [406, 286] on textarea "I called the applicant 4 minutes into the meeting time. She mentioned she would…" at bounding box center [466, 306] width 359 height 40
click at [507, 286] on textarea "I called the applicant 4 minutes into the meeting time. She mentioned she would…" at bounding box center [466, 306] width 359 height 40
drag, startPoint x: 451, startPoint y: 274, endPoint x: 570, endPoint y: 291, distance: 119.8
click at [453, 286] on textarea "I called the applicant 4 minutes into the meeting time. She mentioned she would…" at bounding box center [466, 306] width 359 height 40
type textarea "I called the applicant 4 minutes into the meeting time. She mentioned she would…"
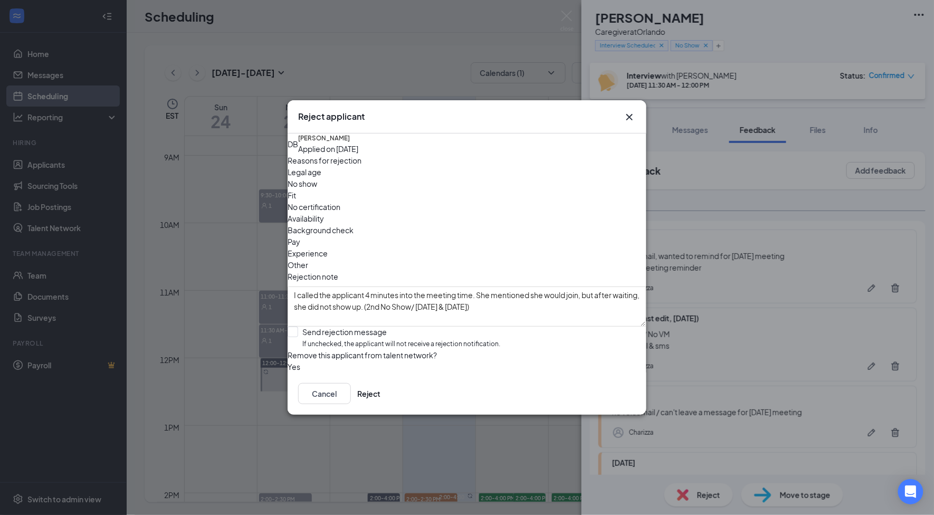
click at [305, 326] on input "Send rejection message If unchecked, the applicant will not receive a rejection…" at bounding box center [393, 337] width 213 height 23
checkbox input "true"
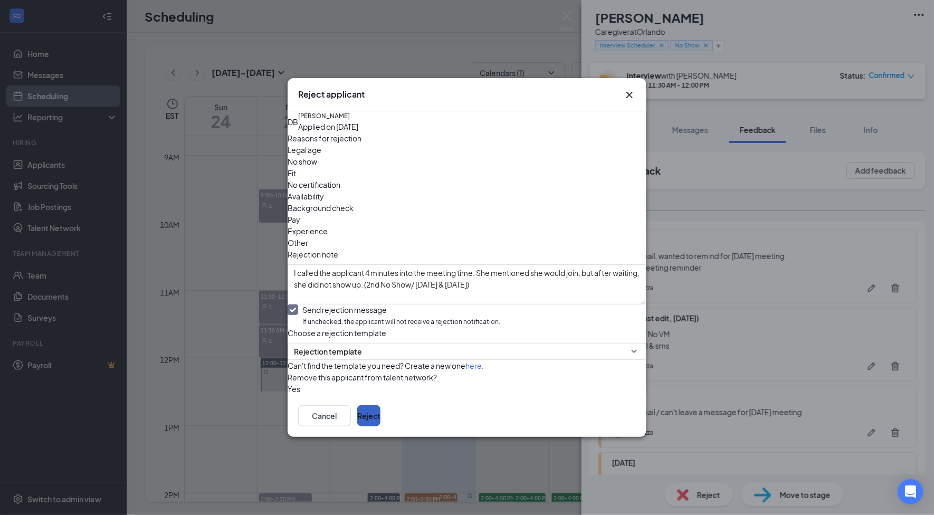
click at [380, 426] on button "Reject" at bounding box center [368, 415] width 23 height 21
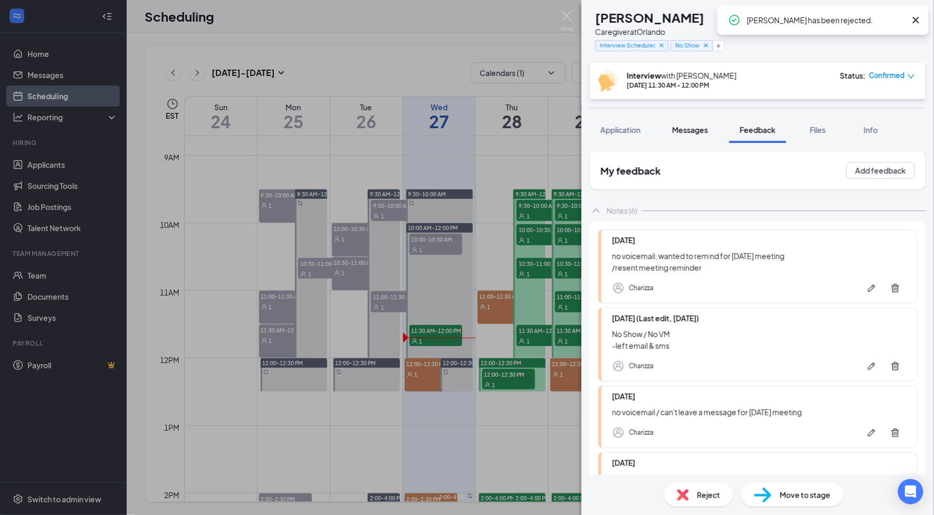
click at [693, 129] on span "Messages" at bounding box center [690, 129] width 36 height 9
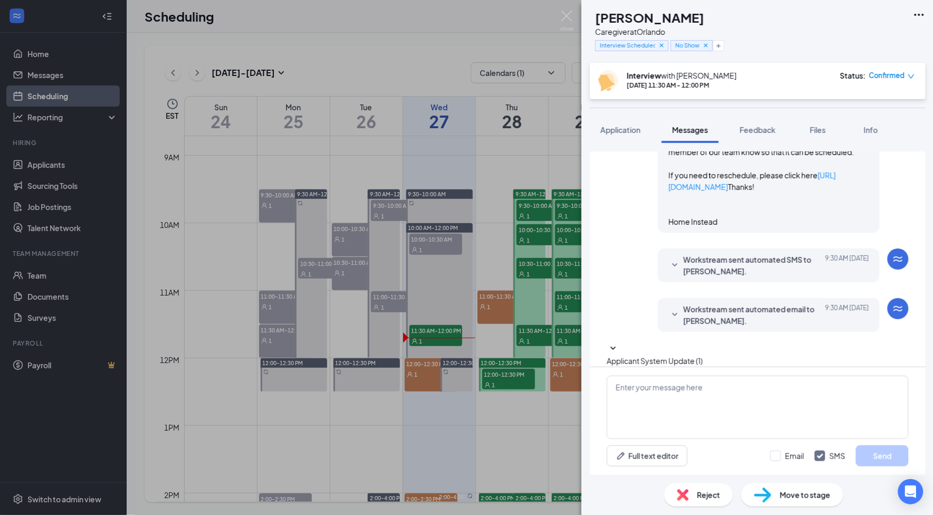
scroll to position [1492, 0]
click at [566, 15] on img at bounding box center [566, 21] width 13 height 21
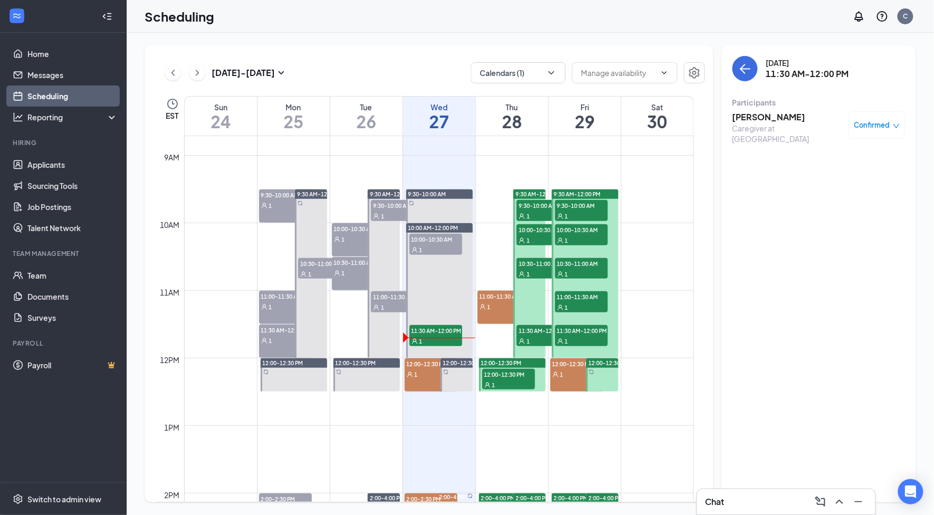
click at [426, 369] on div "1" at bounding box center [431, 374] width 53 height 11
click at [749, 113] on h3 "[PERSON_NAME] Lablante" at bounding box center [787, 117] width 111 height 12
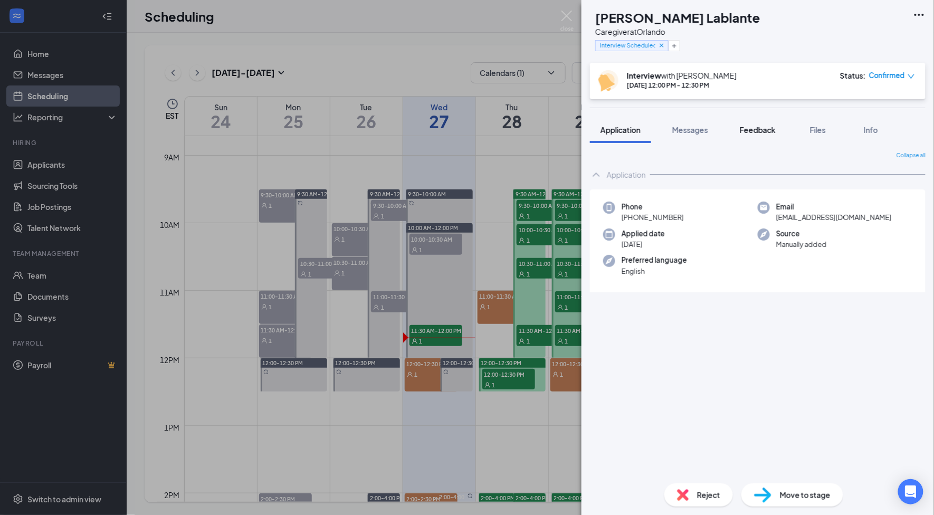
click at [772, 134] on div "Feedback" at bounding box center [757, 129] width 36 height 11
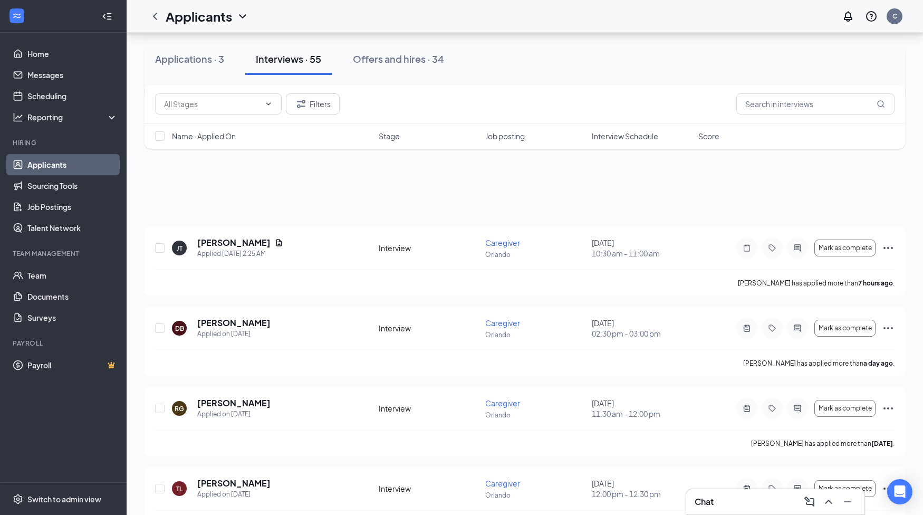
type input "[PERSON_NAME]"
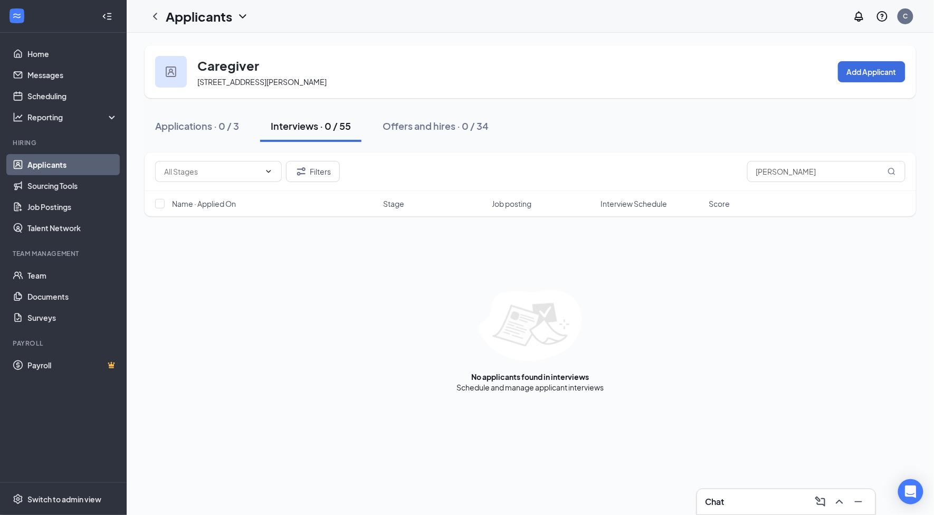
drag, startPoint x: 839, startPoint y: 163, endPoint x: 712, endPoint y: 178, distance: 128.0
click at [712, 178] on div "Filters JOSEPH ILBERTA" at bounding box center [530, 171] width 750 height 21
